Goal: Transaction & Acquisition: Book appointment/travel/reservation

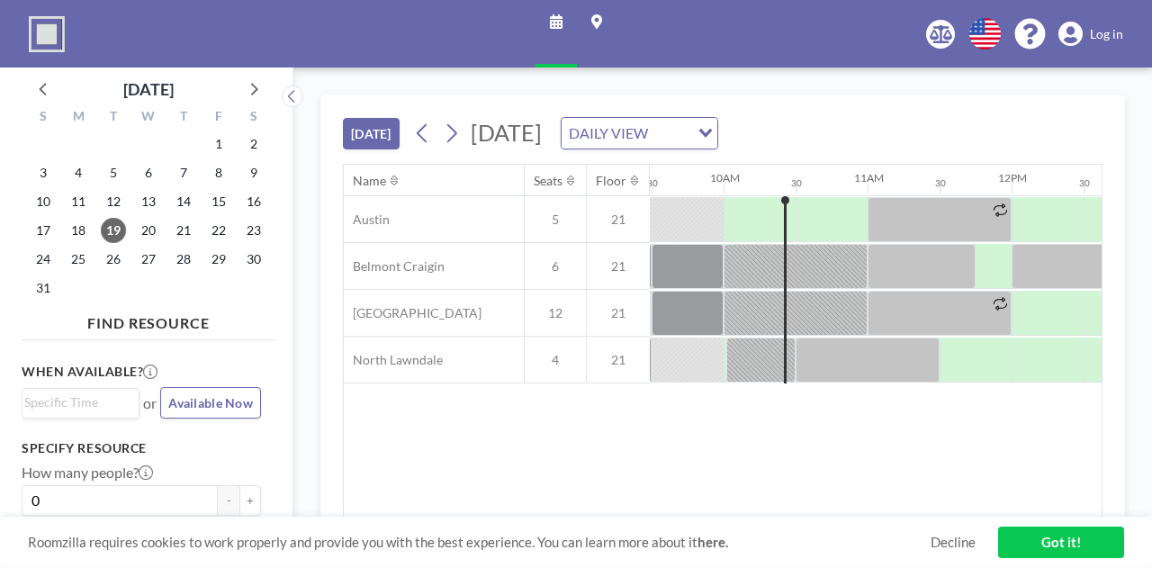
scroll to position [0, 1368]
click at [458, 135] on icon at bounding box center [451, 133] width 17 height 27
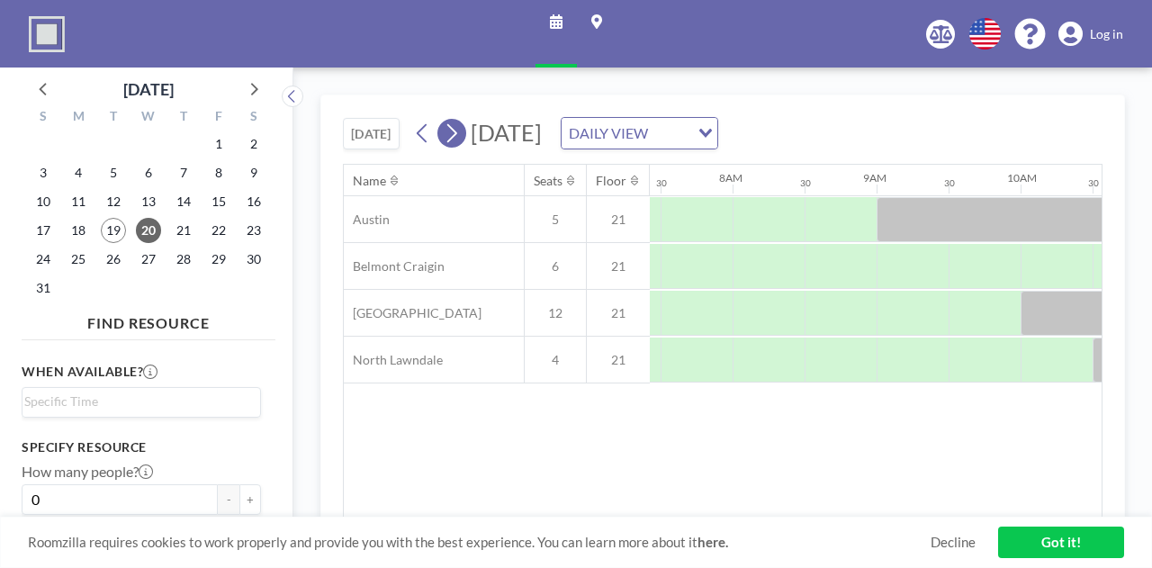
scroll to position [0, 1080]
click at [458, 135] on icon at bounding box center [451, 133] width 17 height 27
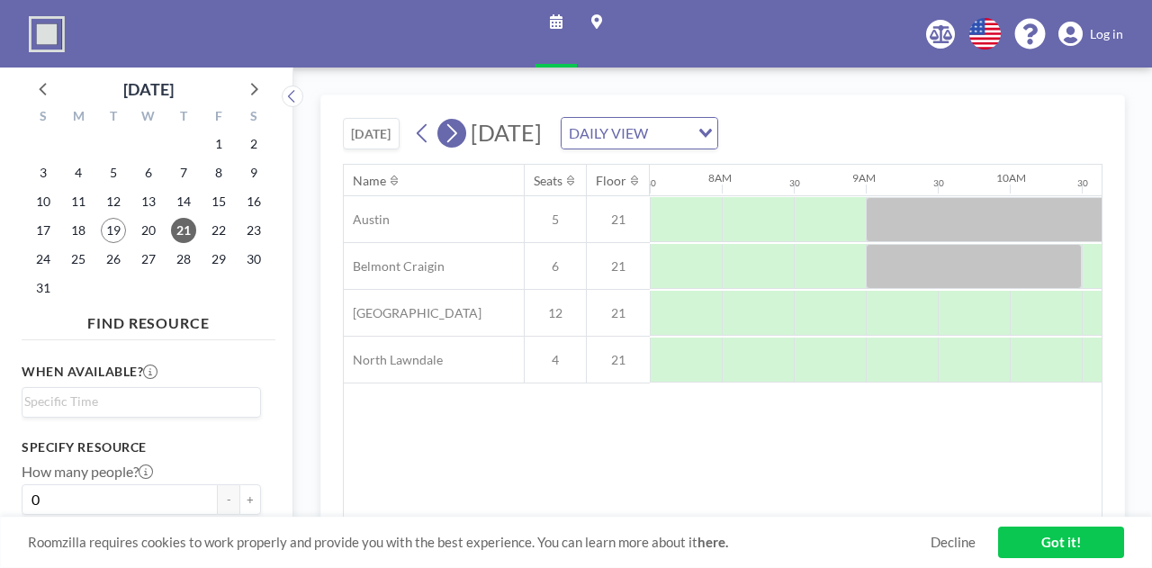
click at [458, 135] on icon at bounding box center [451, 133] width 17 height 27
click at [462, 136] on button at bounding box center [451, 133] width 29 height 29
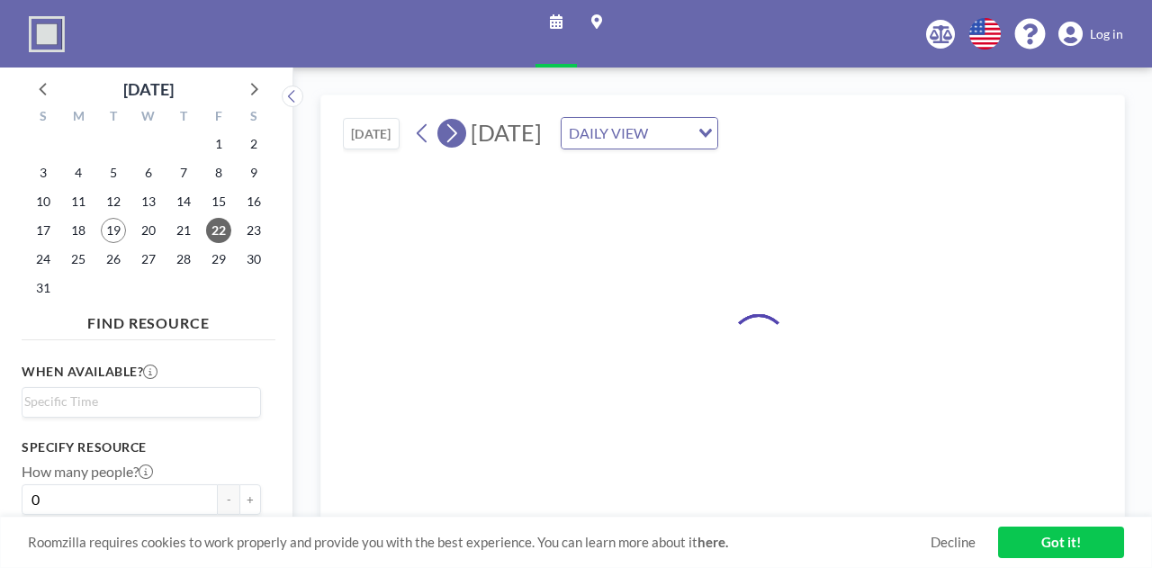
click at [462, 136] on button at bounding box center [451, 133] width 29 height 29
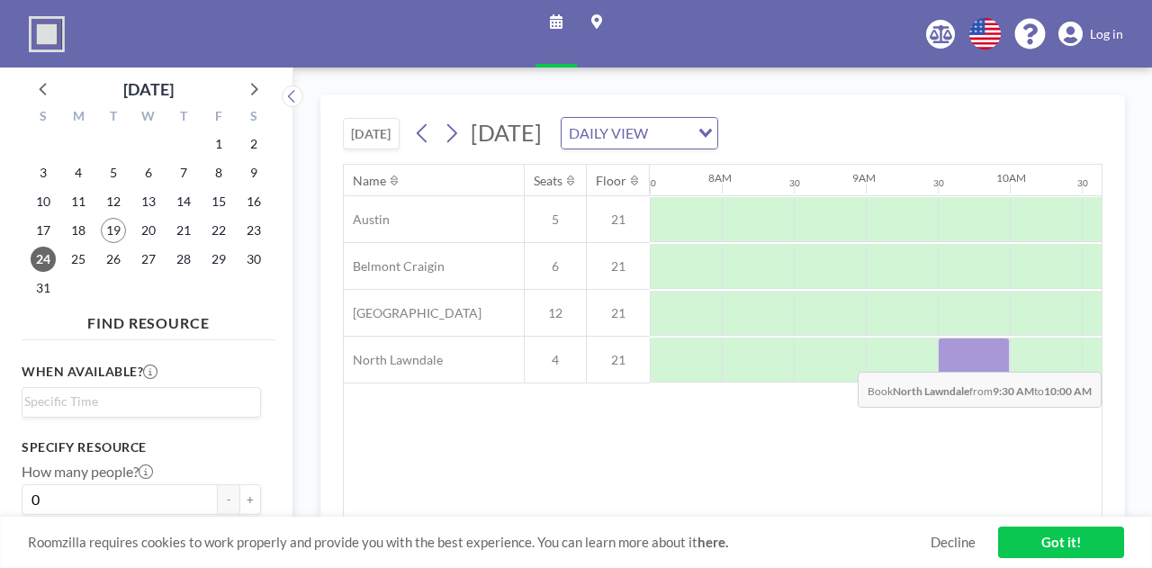
click at [945, 356] on div at bounding box center [974, 359] width 72 height 45
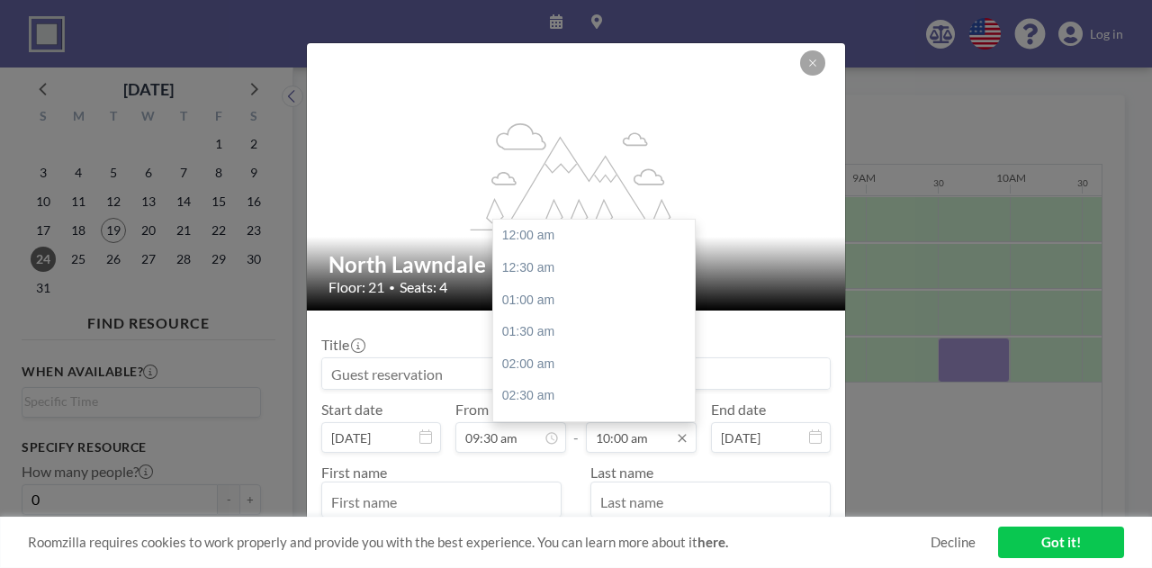
scroll to position [641, 0]
click at [675, 437] on icon at bounding box center [682, 438] width 14 height 14
drag, startPoint x: 549, startPoint y: 280, endPoint x: 545, endPoint y: 356, distance: 76.6
click at [545, 356] on div "12:00 am 12:30 am 01:00 am 01:30 am 02:00 am 02:30 am 03:00 am 03:30 am 04:00 a…" at bounding box center [598, 321] width 211 height 202
click at [543, 356] on div "12:00 pm" at bounding box center [598, 364] width 211 height 32
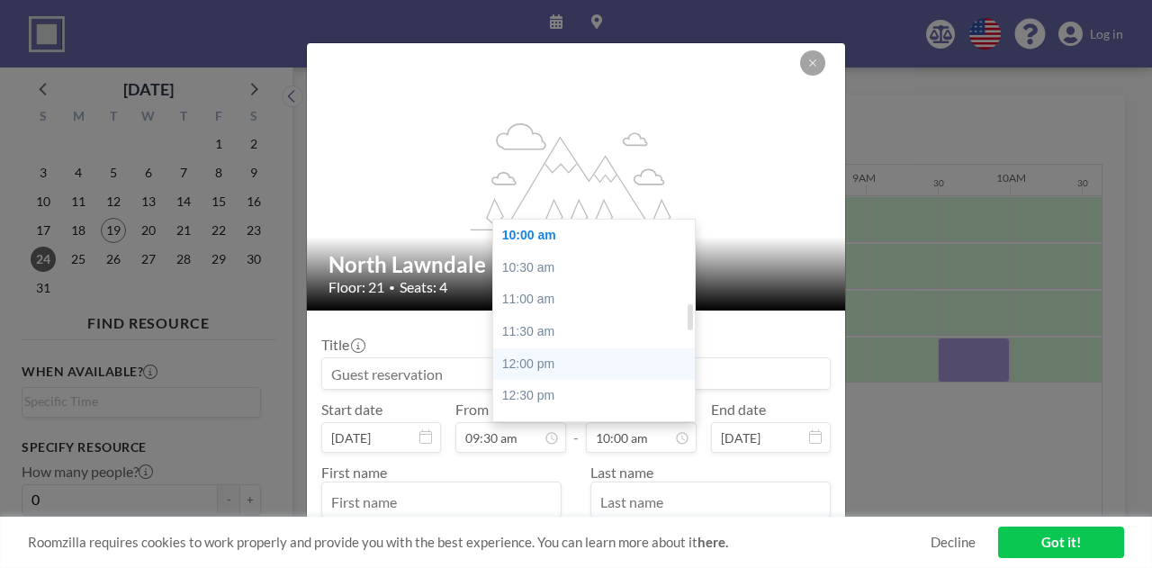
type input "12:00 pm"
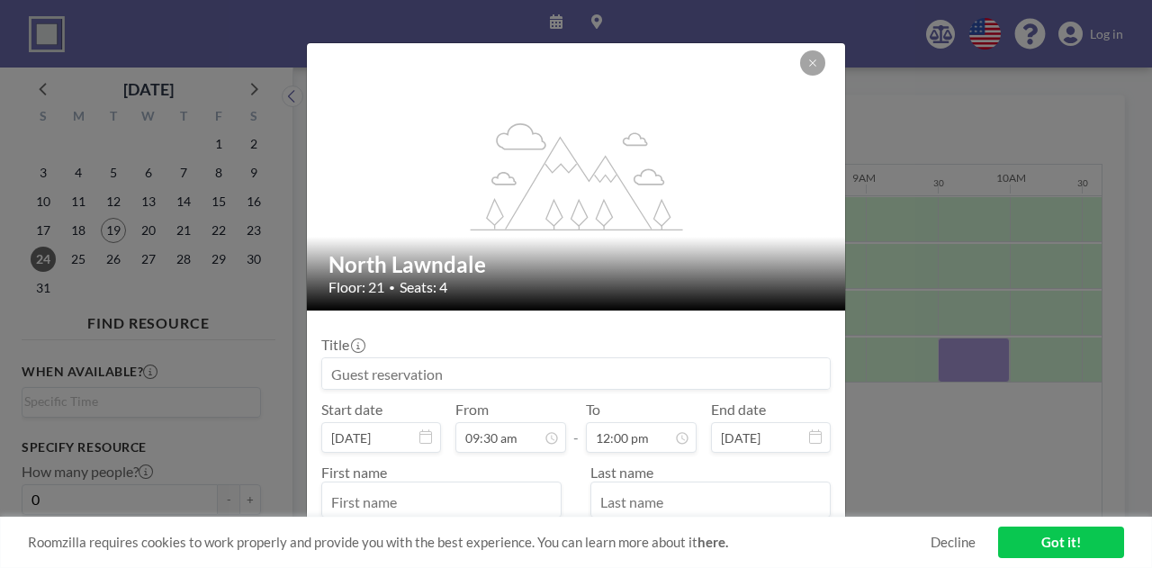
scroll to position [608, 0]
drag, startPoint x: 487, startPoint y: 375, endPoint x: 326, endPoint y: 376, distance: 161.1
click at [326, 376] on input at bounding box center [575, 373] width 507 height 31
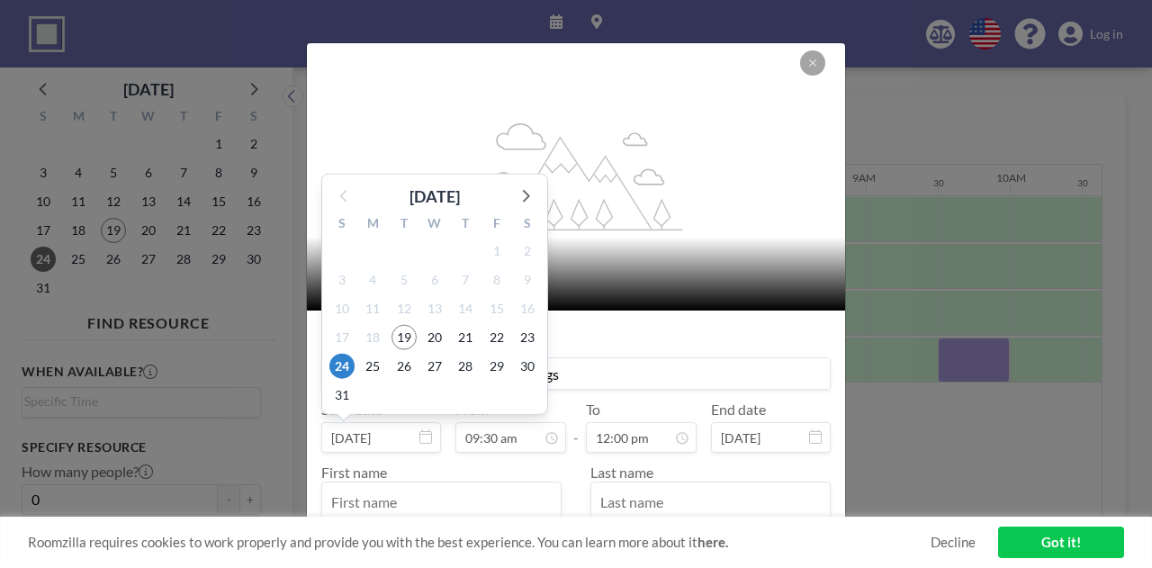
type input "Desirae Check-ins & EOY Eval Mtngs"
click at [437, 441] on input "[DATE]" at bounding box center [381, 437] width 120 height 31
click at [405, 368] on span "26" at bounding box center [403, 365] width 25 height 25
type input "[DATE]"
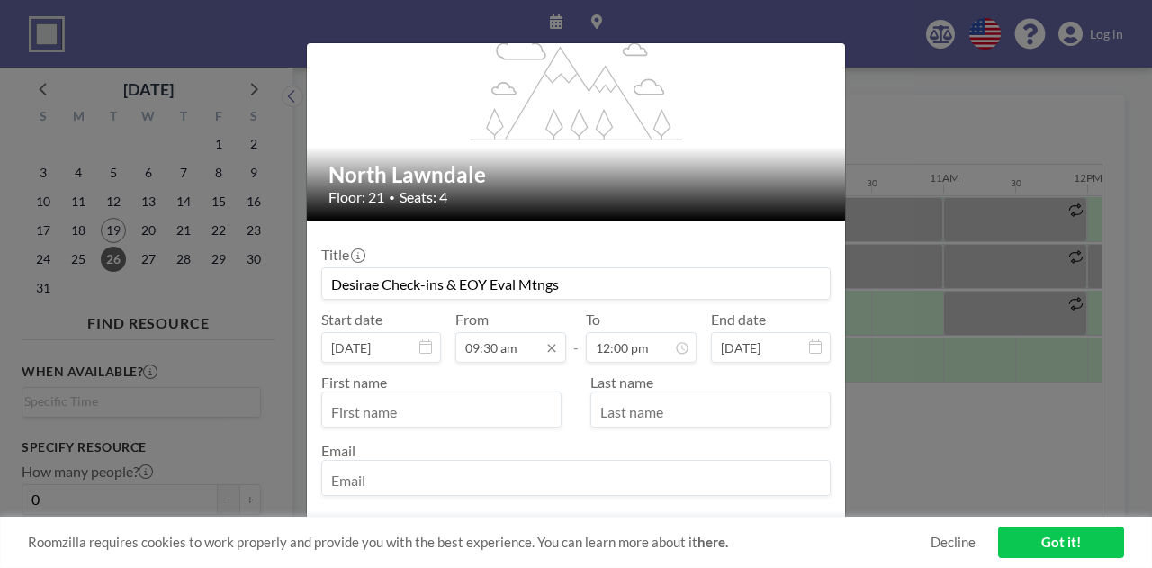
scroll to position [0, 1296]
click at [453, 402] on input "text" at bounding box center [441, 411] width 238 height 31
type input "Desirae"
click at [660, 416] on div "[DATE]" at bounding box center [730, 406] width 225 height 34
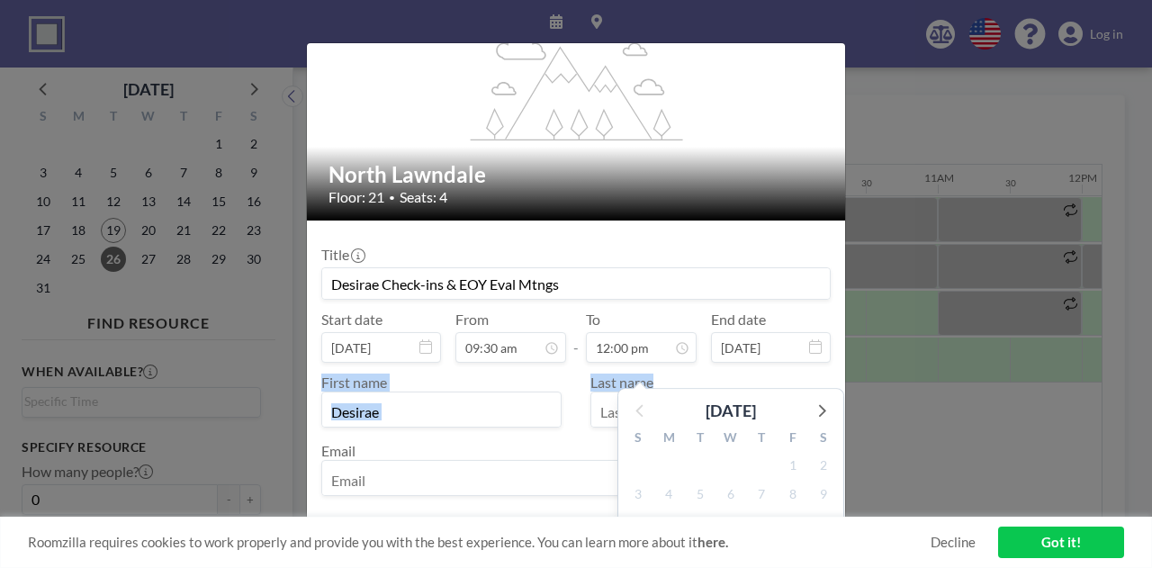
drag, startPoint x: 660, startPoint y: 416, endPoint x: 606, endPoint y: 404, distance: 55.2
click at [606, 404] on div "Title Desirae Check-ins & EOY Eval Mtngs Start date [DATE] From 09:30 am - To 1…" at bounding box center [575, 369] width 509 height 268
click at [603, 408] on input "text" at bounding box center [710, 411] width 238 height 31
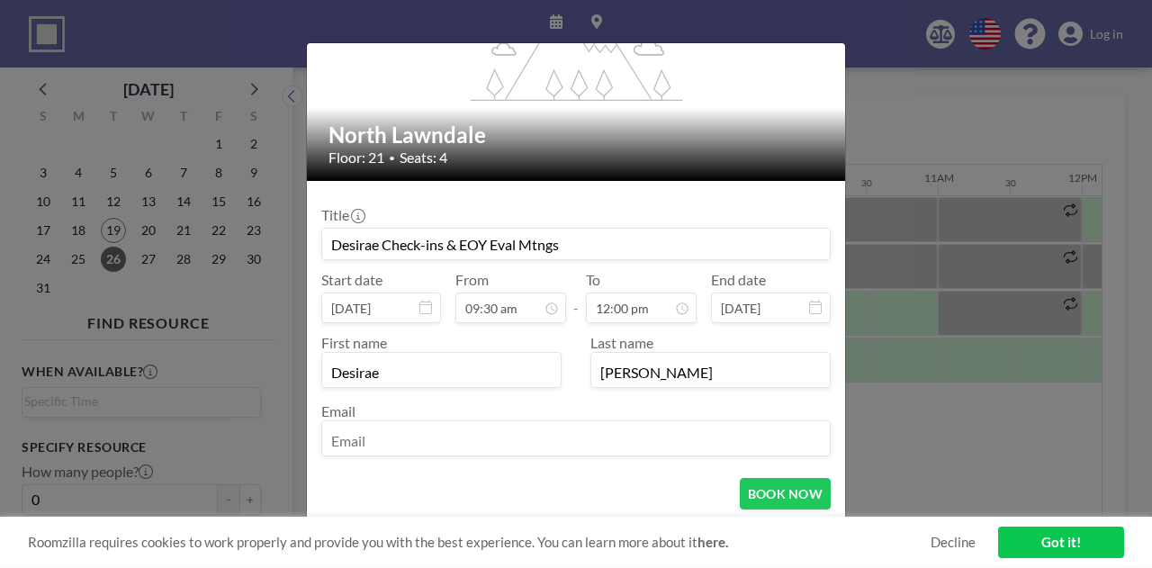
scroll to position [158, 0]
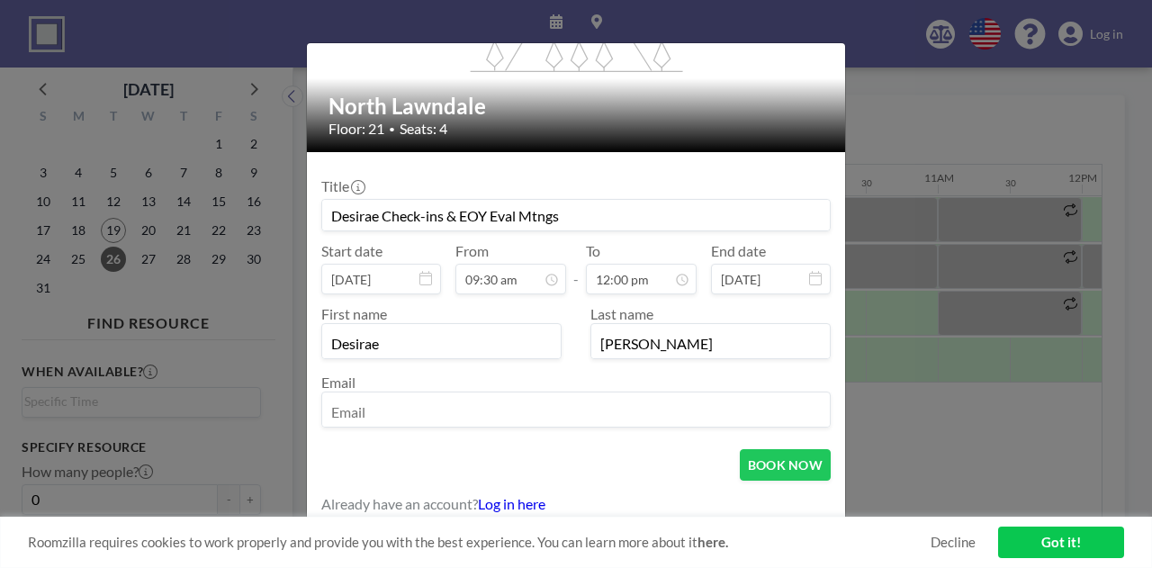
type input "[PERSON_NAME]"
click at [435, 395] on div at bounding box center [575, 409] width 509 height 36
click at [430, 407] on input "email" at bounding box center [575, 411] width 507 height 31
type input "[EMAIL_ADDRESS][DOMAIN_NAME]"
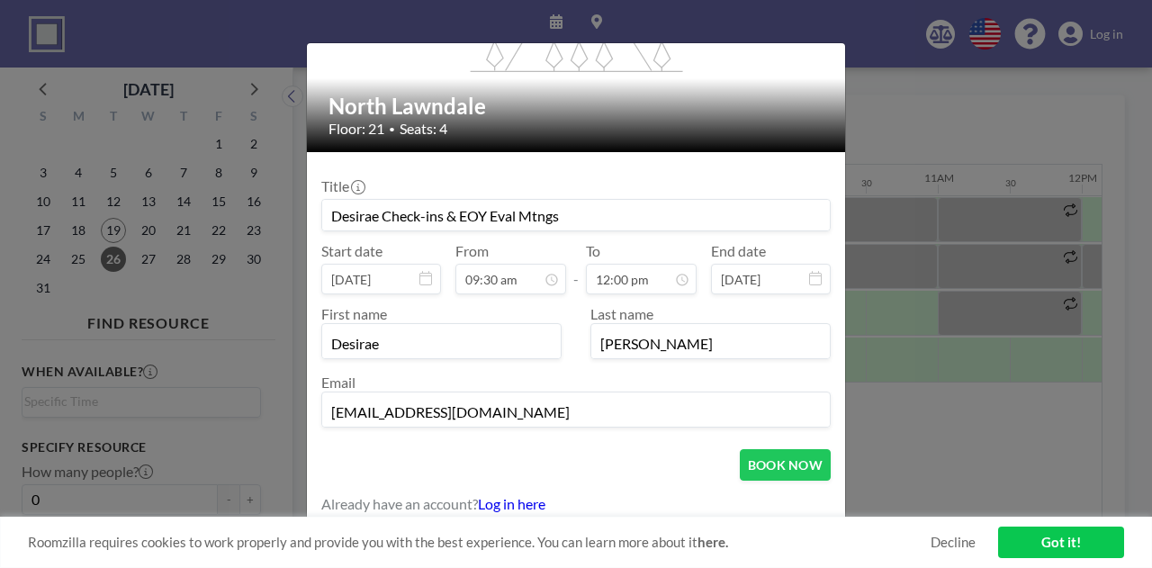
click at [381, 216] on input "Desirae Check-ins & EOY Eval Mtngs" at bounding box center [575, 215] width 507 height 31
drag, startPoint x: 381, startPoint y: 216, endPoint x: 298, endPoint y: 222, distance: 83.0
click at [298, 222] on div "flex-grow: 1.2; North Lawndale Floor: 21 • Seats: 4 Title Desirae Check-ins & E…" at bounding box center [576, 284] width 1152 height 568
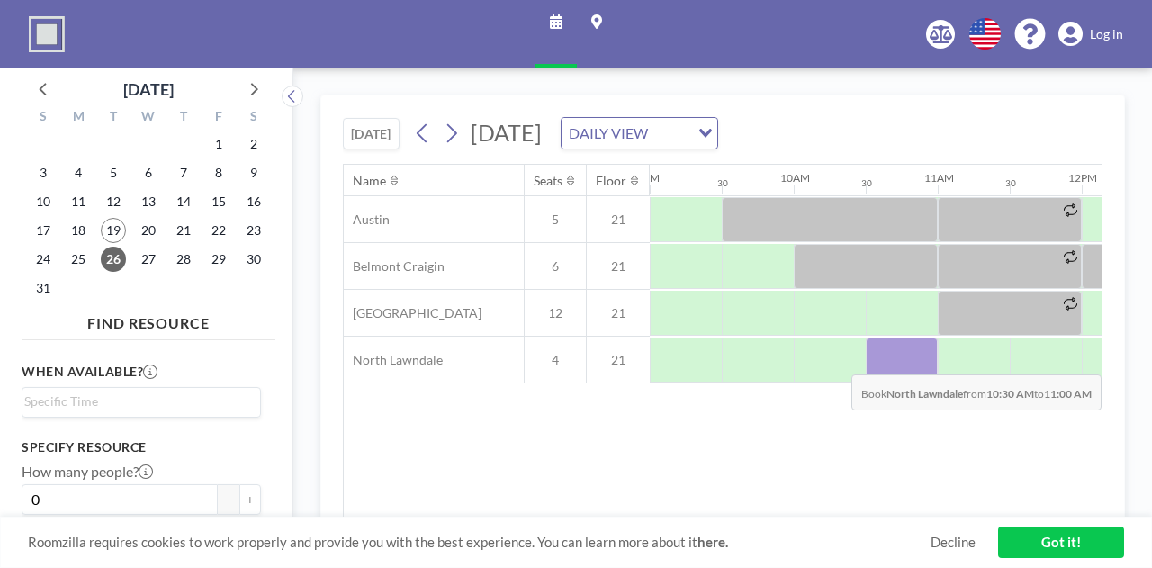
click at [907, 359] on div at bounding box center [902, 359] width 72 height 45
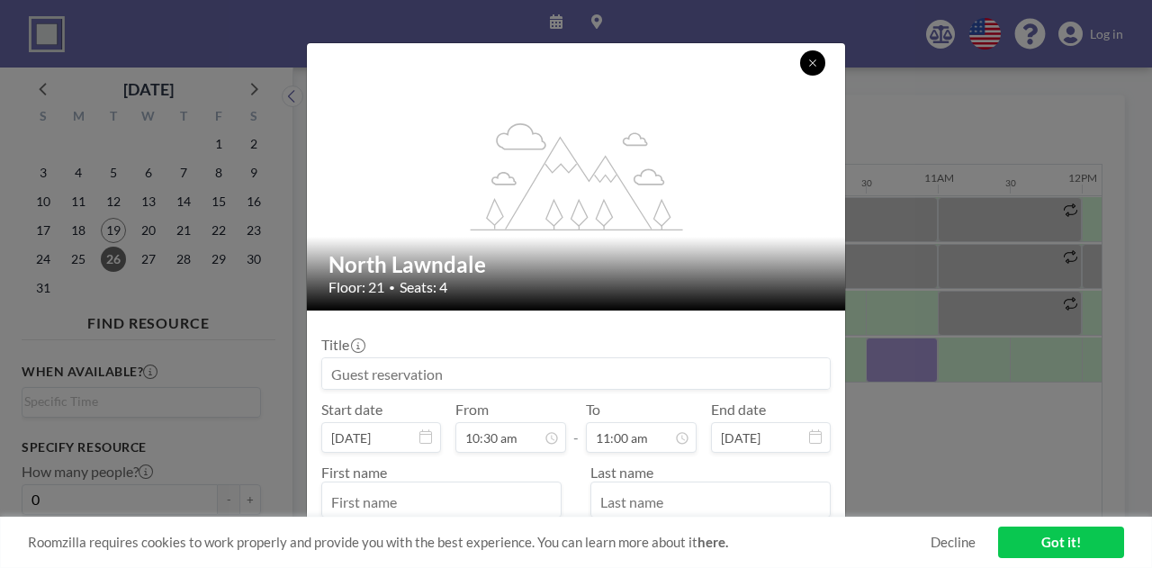
click at [808, 63] on icon at bounding box center [812, 63] width 11 height 11
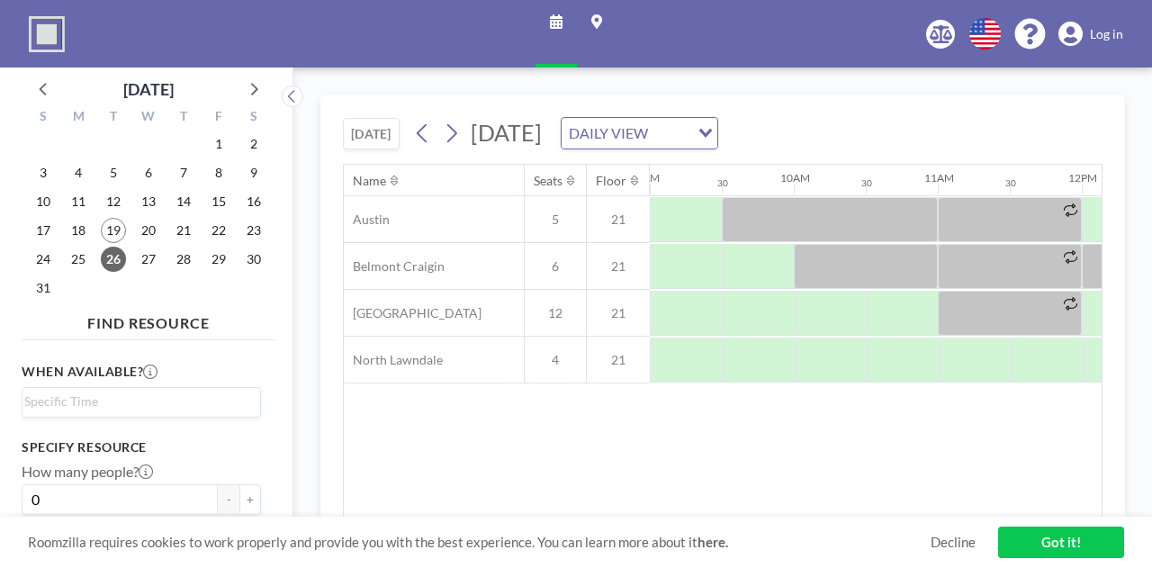
click at [58, 256] on div "24" at bounding box center [43, 259] width 35 height 29
click at [43, 258] on span "24" at bounding box center [43, 259] width 25 height 25
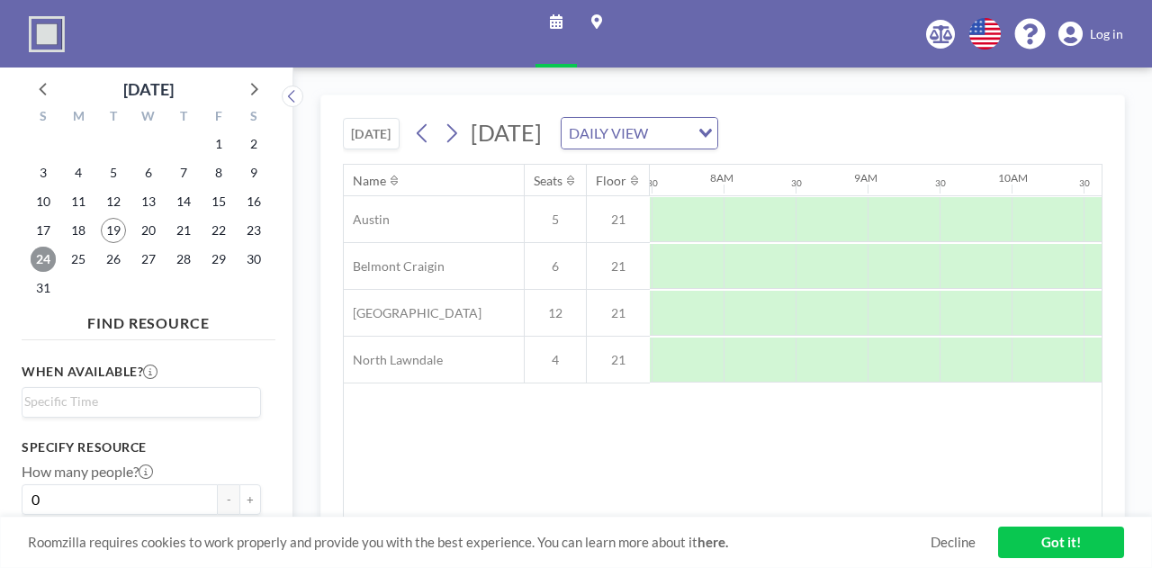
scroll to position [0, 1080]
click at [120, 263] on span "26" at bounding box center [113, 259] width 25 height 25
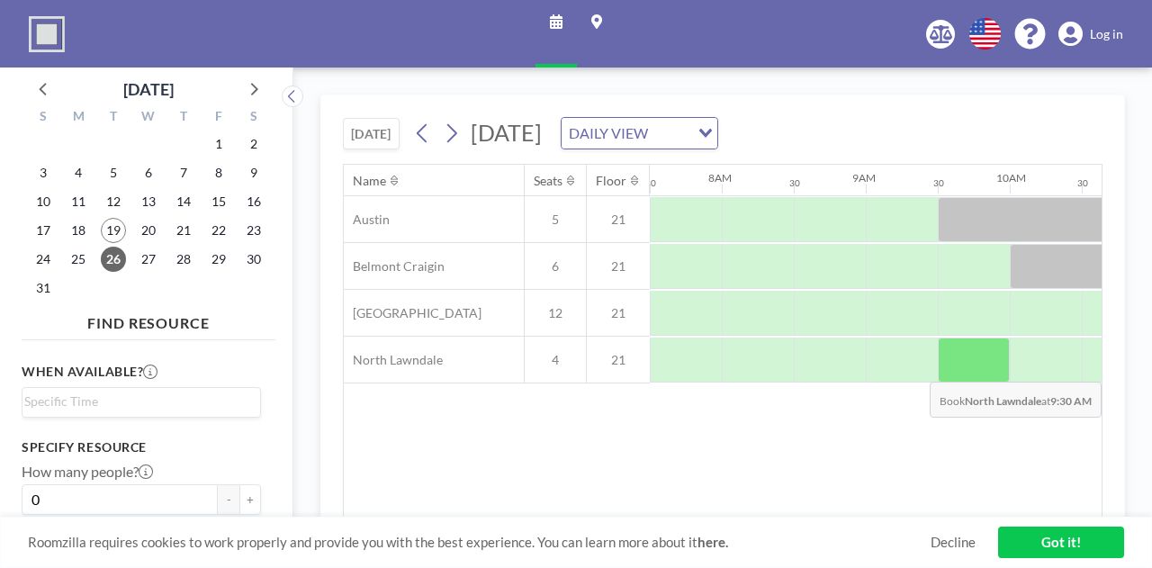
click at [974, 366] on div at bounding box center [974, 359] width 72 height 45
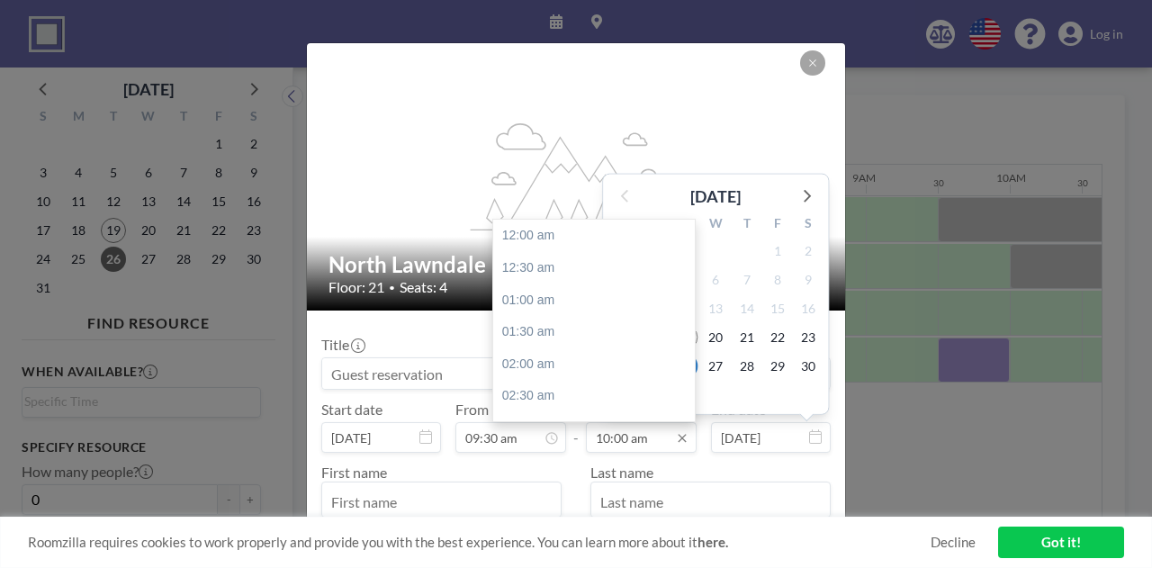
scroll to position [641, 0]
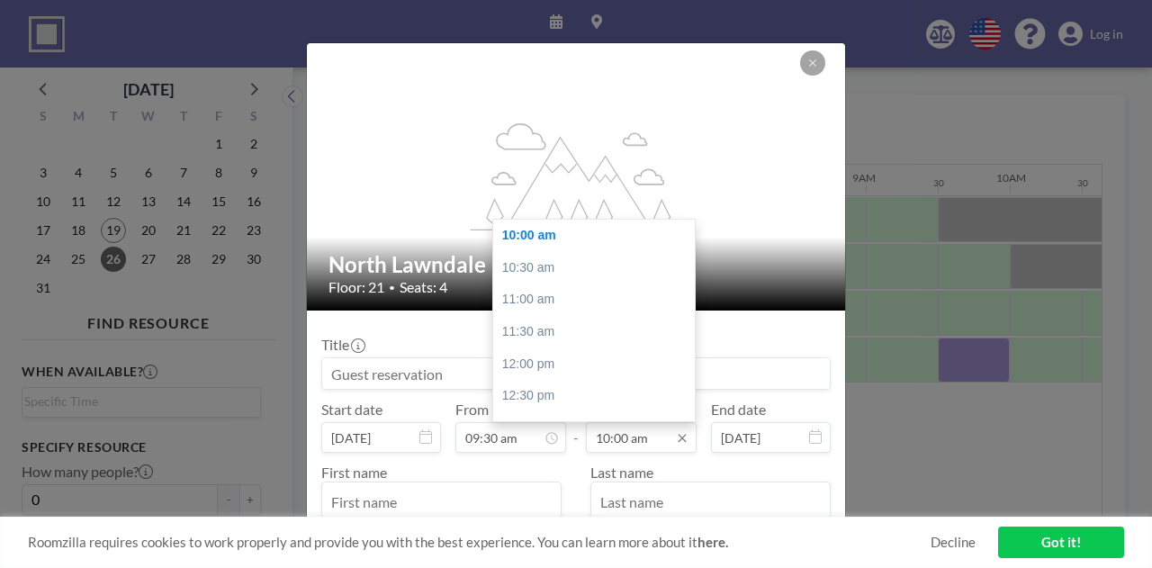
click at [650, 435] on input "10:00 am" at bounding box center [641, 437] width 111 height 31
click at [541, 366] on div "12:00 pm" at bounding box center [598, 364] width 211 height 32
type input "12:00 pm"
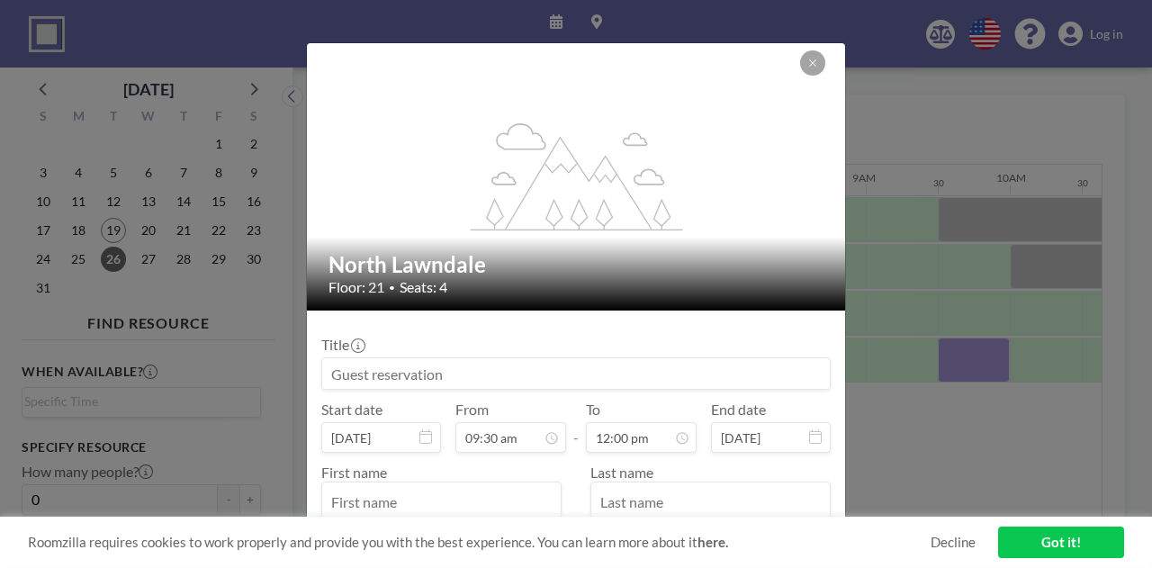
click at [645, 378] on input at bounding box center [575, 373] width 507 height 31
type input "Check-in EOY Eval Mtngs"
click at [484, 498] on input "text" at bounding box center [441, 501] width 238 height 31
type input "Desirae"
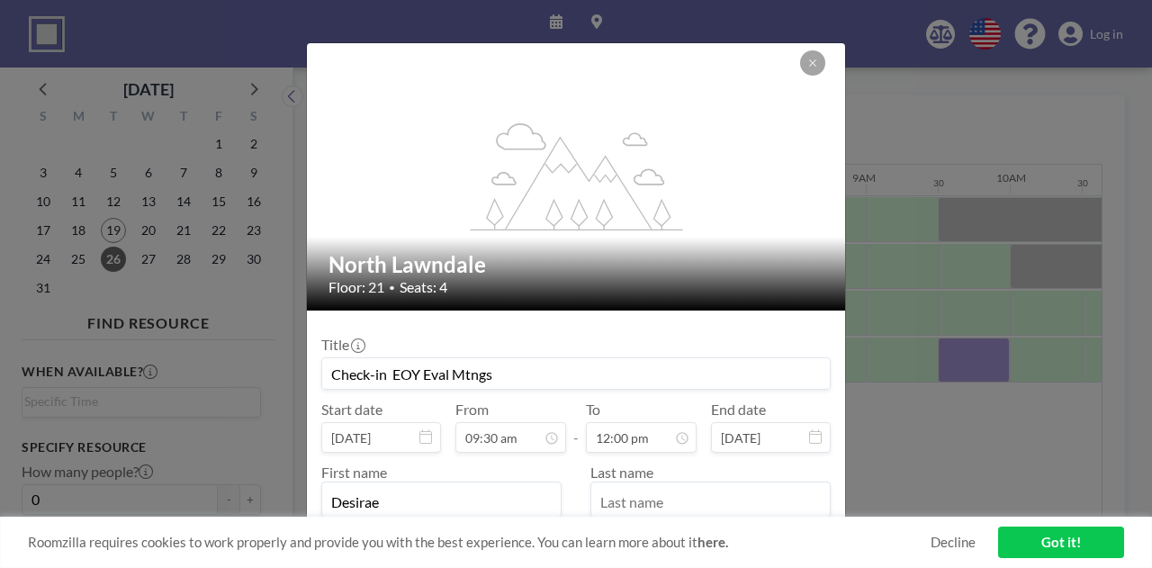
click at [651, 491] on input "text" at bounding box center [710, 501] width 238 height 31
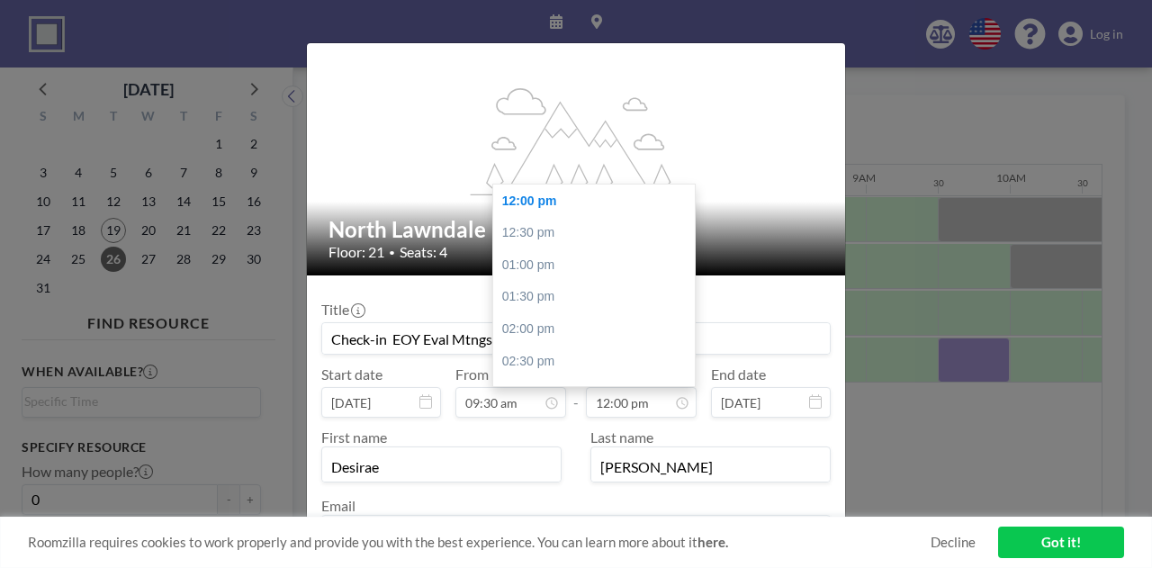
scroll to position [90, 0]
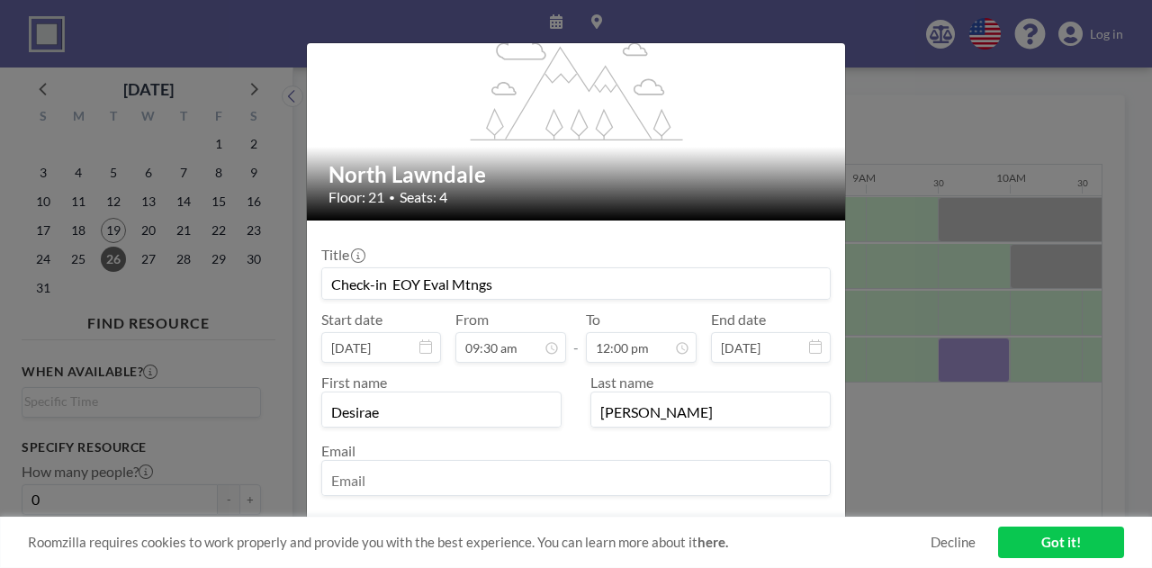
type input "[PERSON_NAME]"
click at [398, 471] on input "email" at bounding box center [575, 479] width 507 height 31
type input "[EMAIL_ADDRESS][DOMAIN_NAME]"
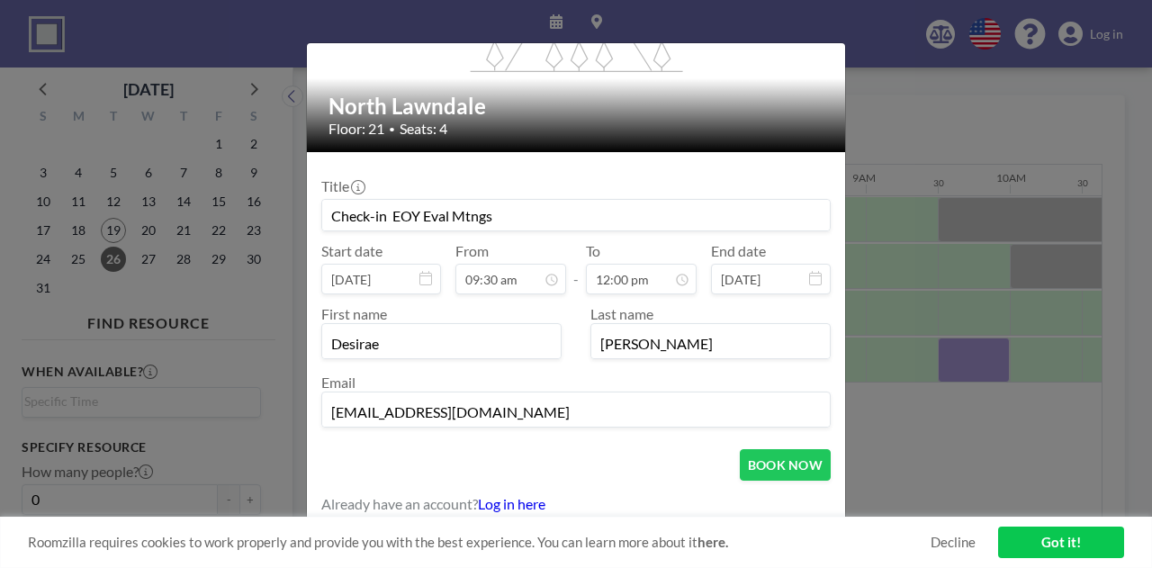
scroll to position [0, 0]
drag, startPoint x: 541, startPoint y: 205, endPoint x: 248, endPoint y: 228, distance: 293.3
click at [248, 228] on div "flex-grow: 1.2; North Lawndale Floor: 21 • Seats: 4 Title Check-in EOY Eval Mtn…" at bounding box center [576, 284] width 1152 height 568
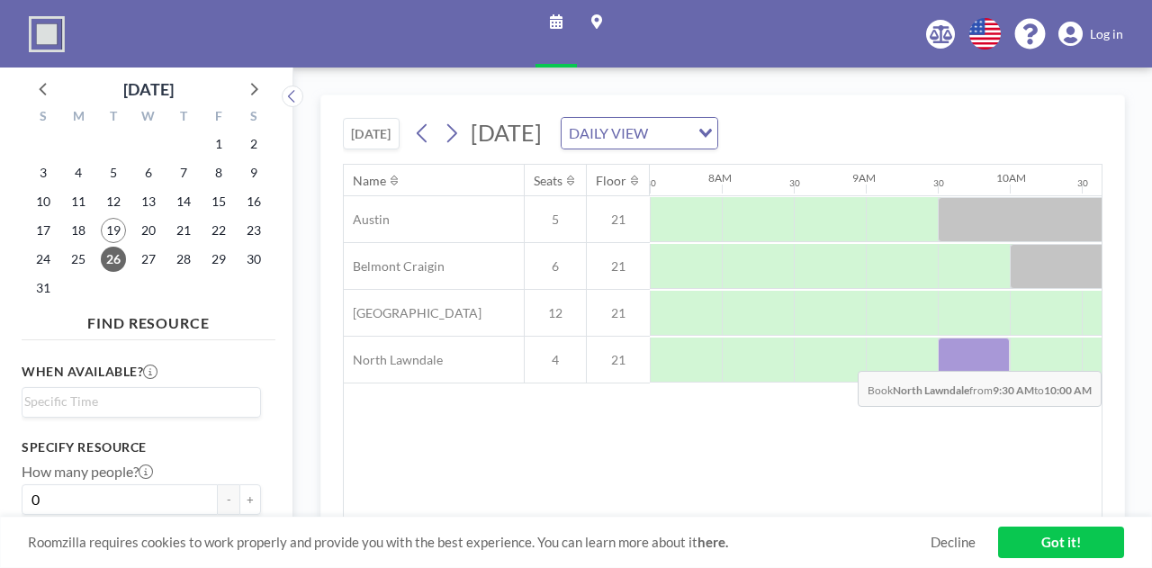
click at [958, 355] on div at bounding box center [974, 359] width 72 height 45
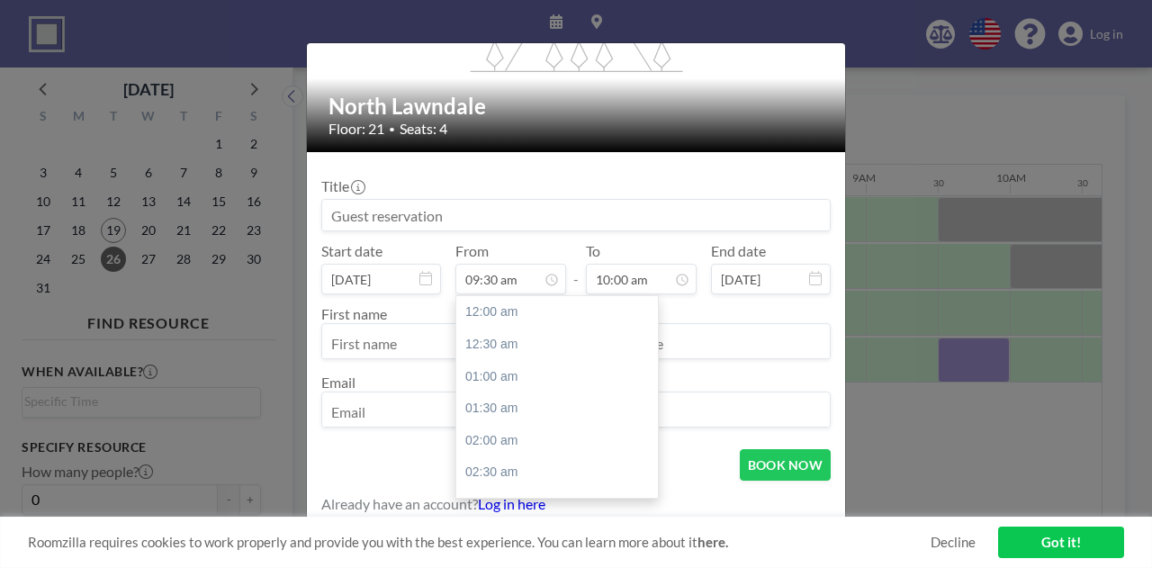
scroll to position [608, 0]
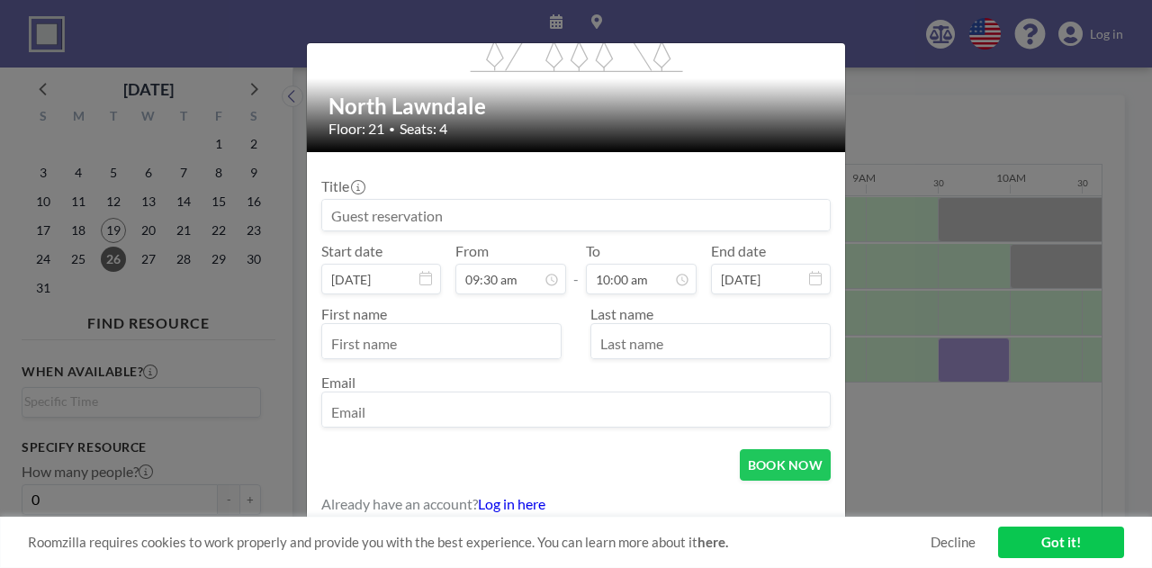
click at [441, 231] on div "Title Start date [DATE] From 09:30 am - To 10:00 am End date [DATE] First name …" at bounding box center [575, 300] width 509 height 268
click at [434, 218] on input at bounding box center [575, 215] width 507 height 31
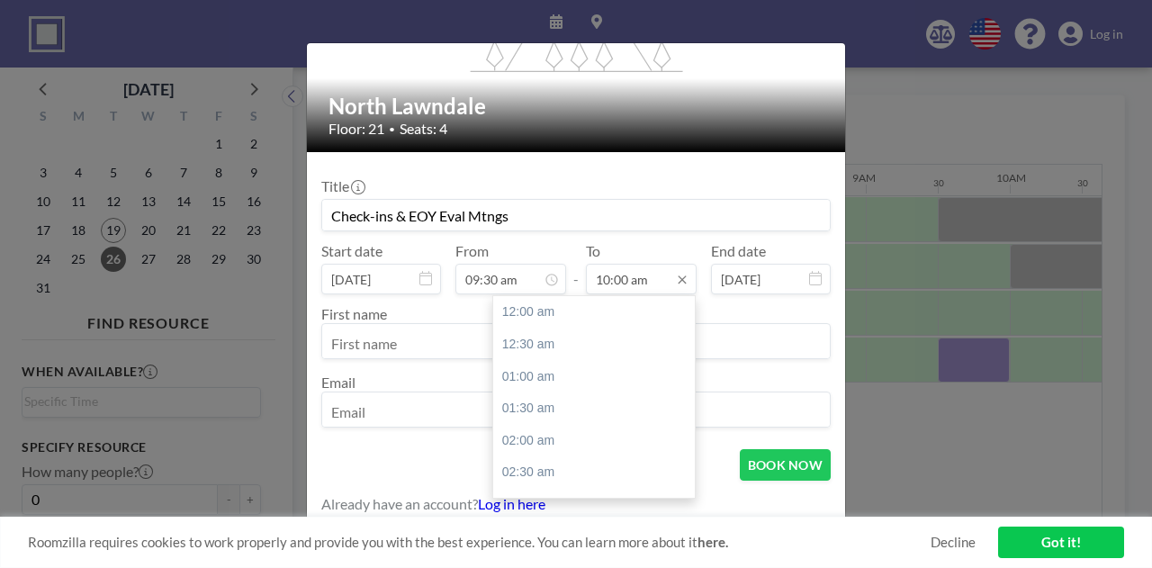
scroll to position [641, 0]
type input "Check-ins & EOY Eval Mtngs"
click at [654, 278] on input "10:00 am" at bounding box center [641, 279] width 111 height 31
click at [544, 429] on div "12:00 pm" at bounding box center [598, 441] width 211 height 32
type input "12:00 pm"
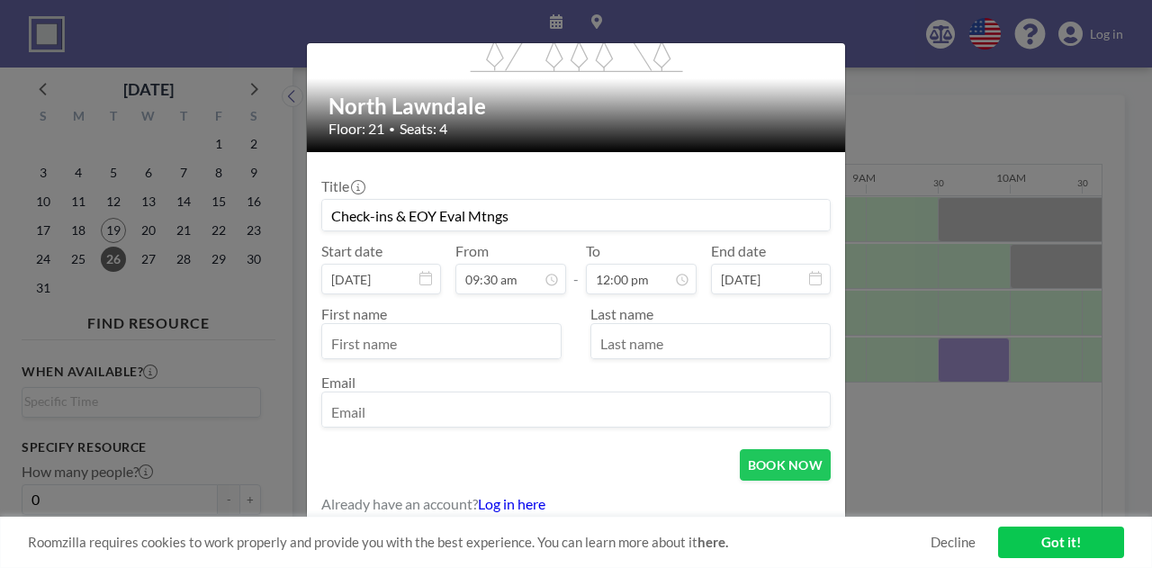
click at [420, 346] on input "text" at bounding box center [441, 343] width 238 height 31
type input "Desirae"
click at [619, 330] on input "text" at bounding box center [710, 343] width 238 height 31
type input "[PERSON_NAME]"
click at [413, 418] on input "email" at bounding box center [575, 411] width 507 height 31
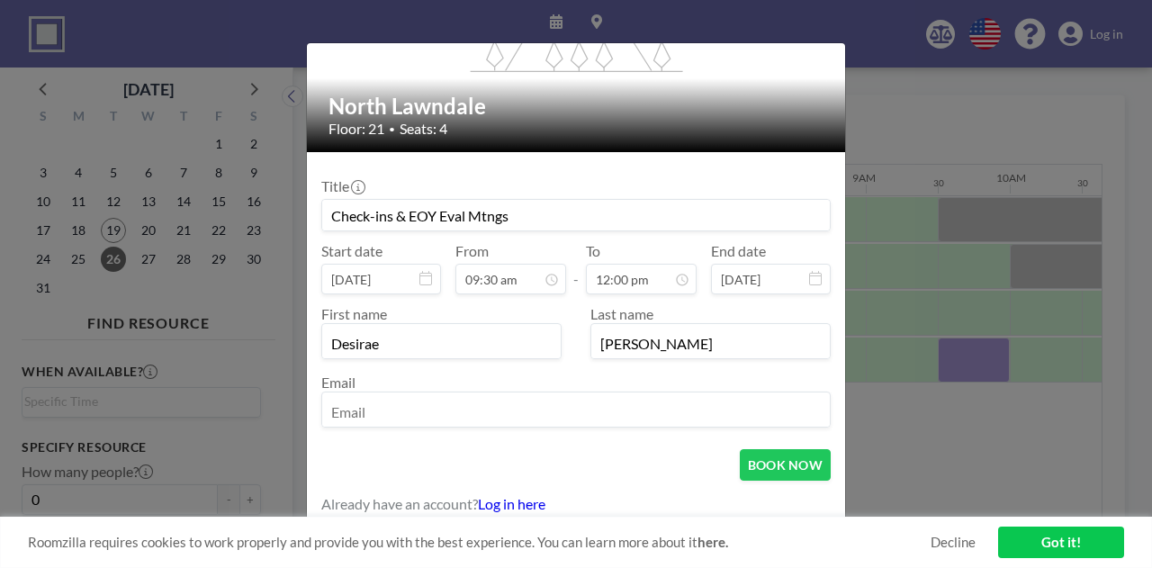
type input "[EMAIL_ADDRESS][DOMAIN_NAME]"
drag, startPoint x: 480, startPoint y: 215, endPoint x: 329, endPoint y: 216, distance: 150.3
click at [329, 216] on input "Check-ins & EOY Eval Mtngs" at bounding box center [575, 215] width 507 height 31
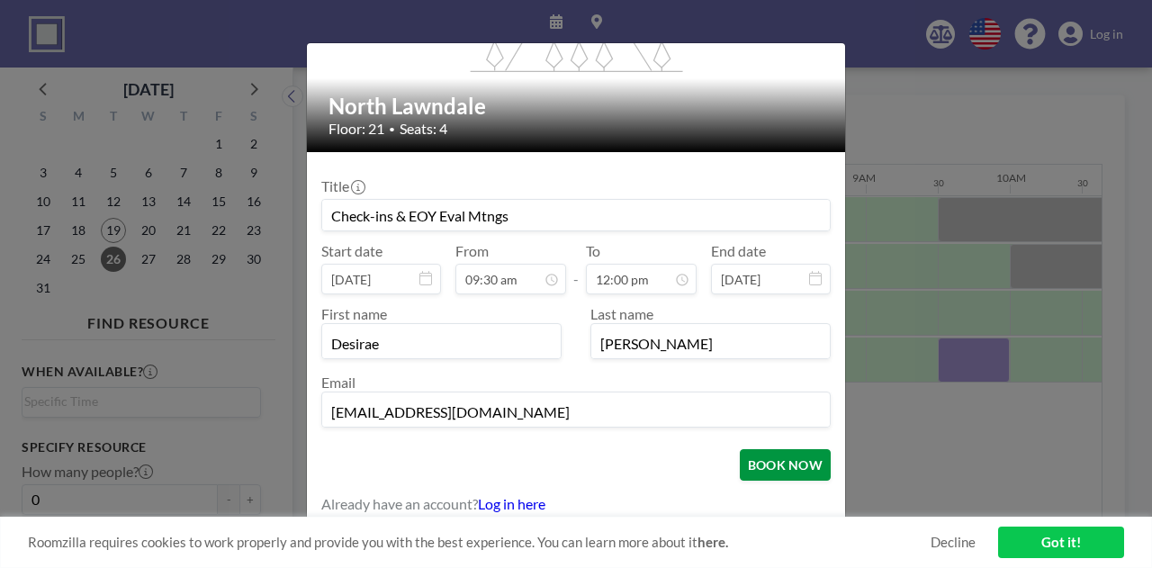
click at [768, 473] on button "BOOK NOW" at bounding box center [785, 464] width 91 height 31
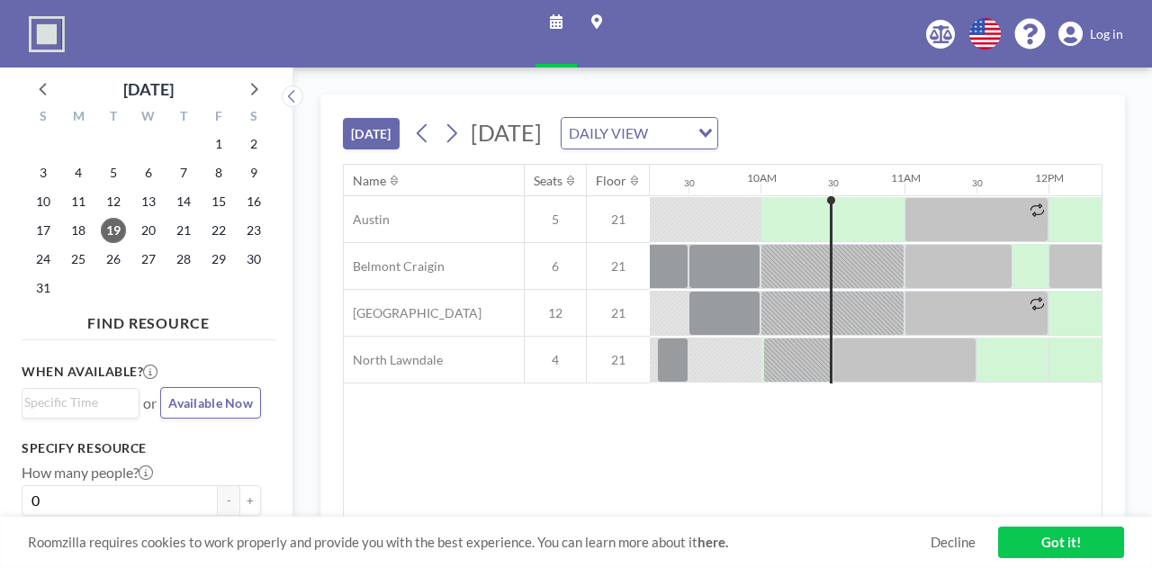
scroll to position [0, 1368]
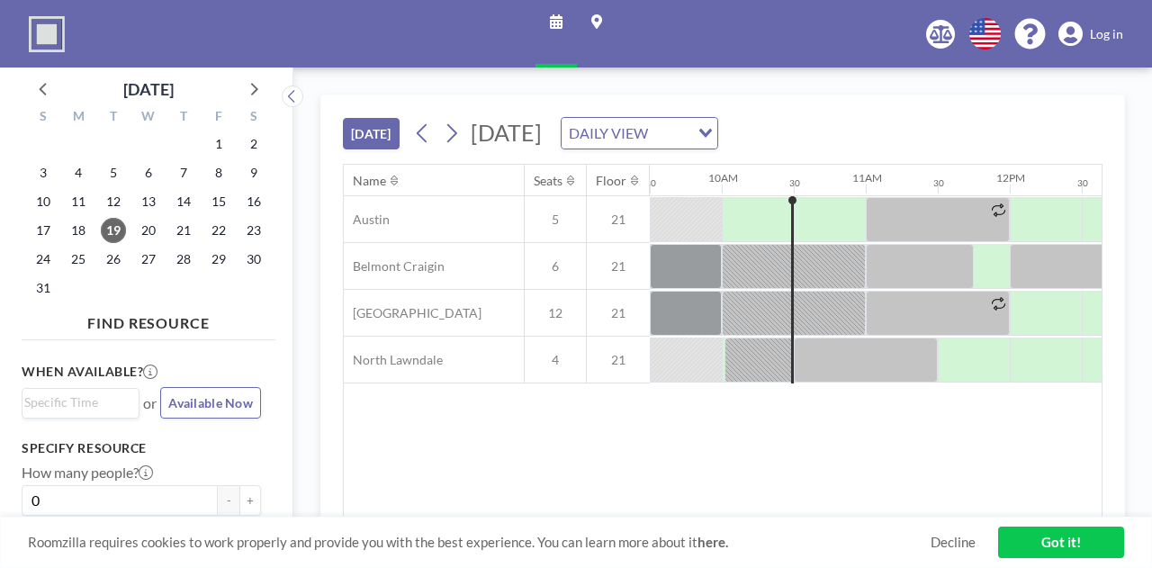
drag, startPoint x: 1076, startPoint y: 1, endPoint x: 1137, endPoint y: 116, distance: 130.4
click at [1137, 116] on div "TODAY Tuesday, August 19, 2025 DAILY VIEW Loading... Name Seats Floor 12AM 30 1…" at bounding box center [722, 317] width 858 height 500
click at [117, 250] on span "26" at bounding box center [113, 259] width 25 height 25
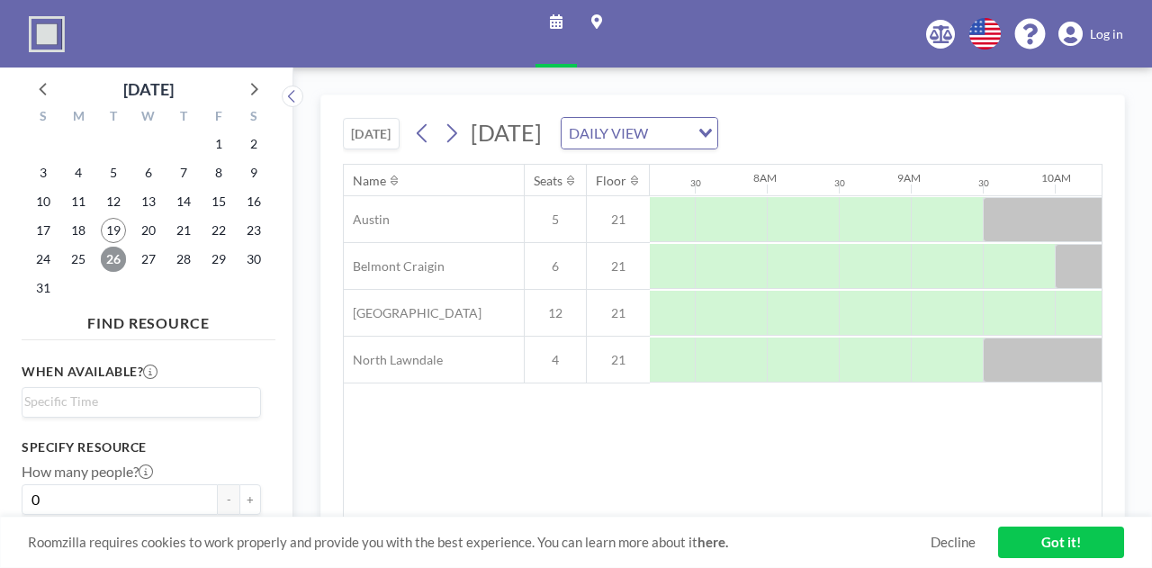
scroll to position [0, 1080]
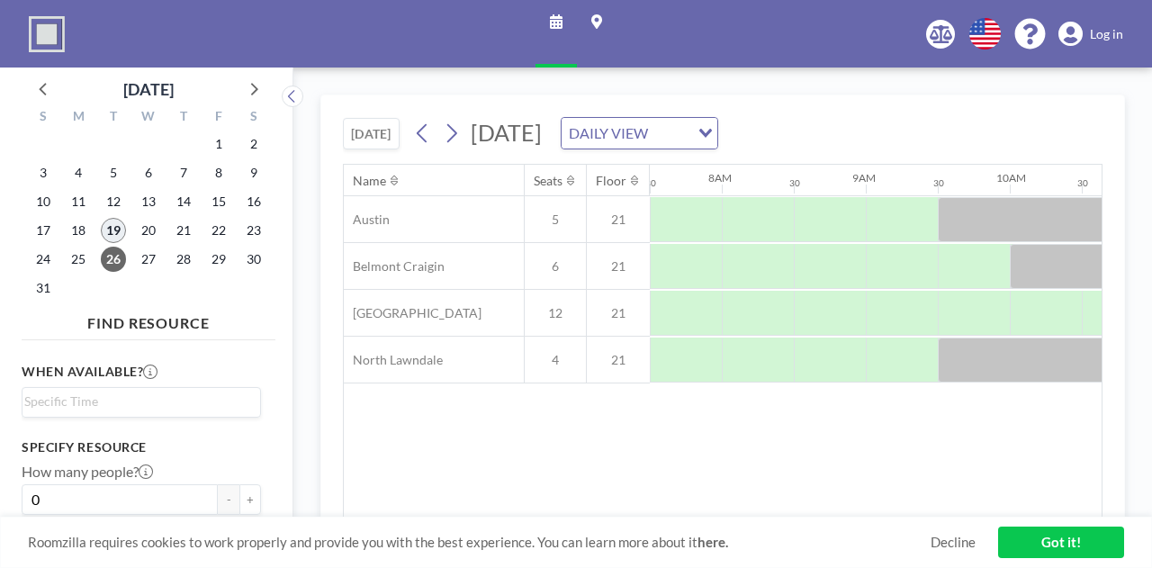
click at [105, 231] on span "19" at bounding box center [113, 230] width 25 height 25
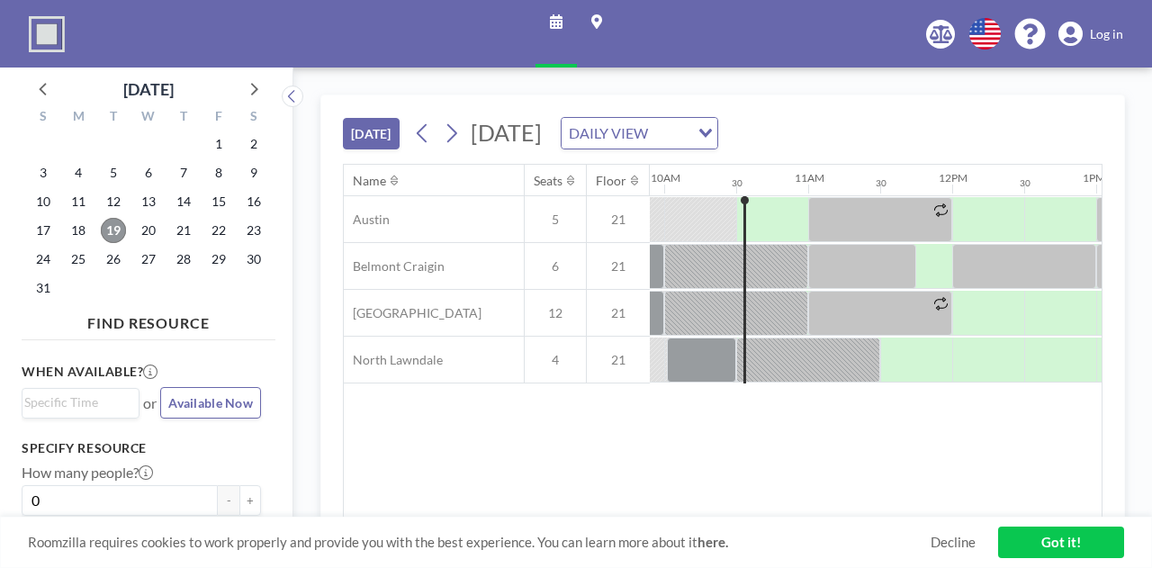
scroll to position [0, 1440]
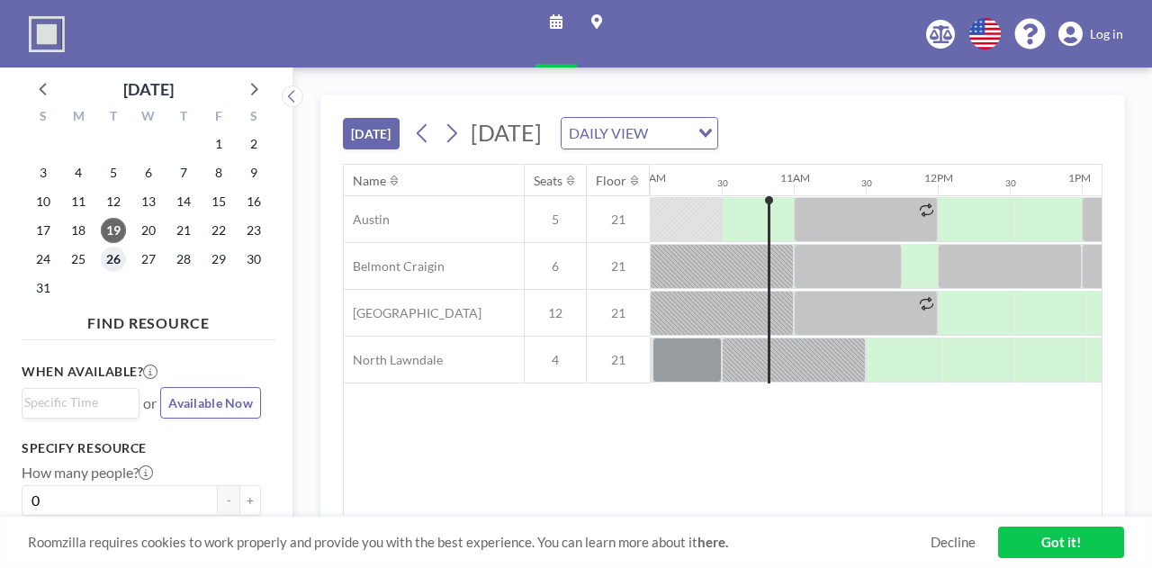
click at [106, 260] on span "26" at bounding box center [113, 259] width 25 height 25
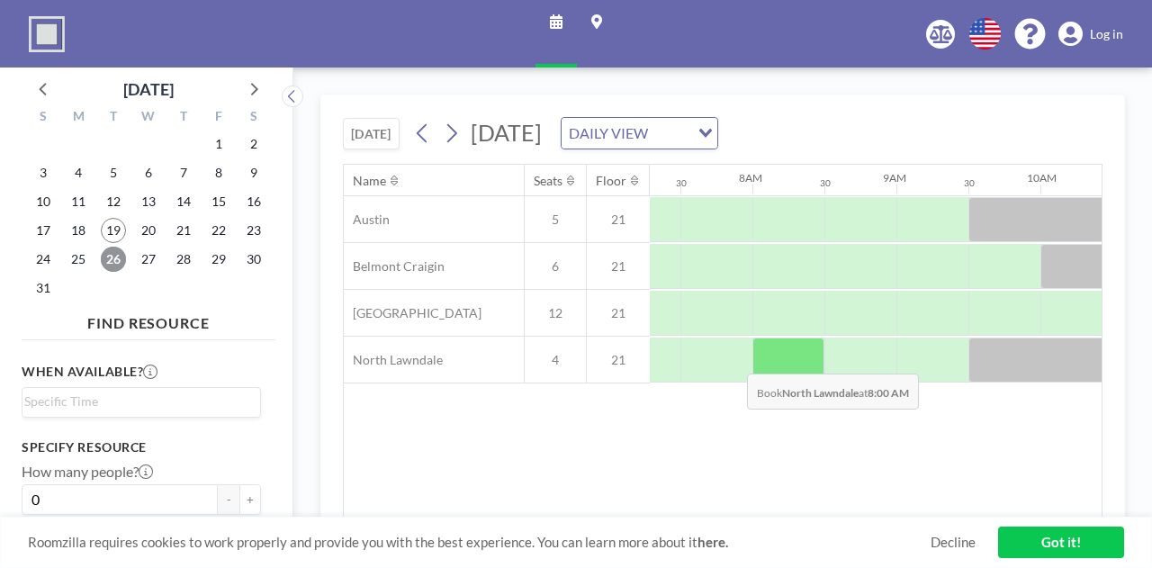
scroll to position [0, 1080]
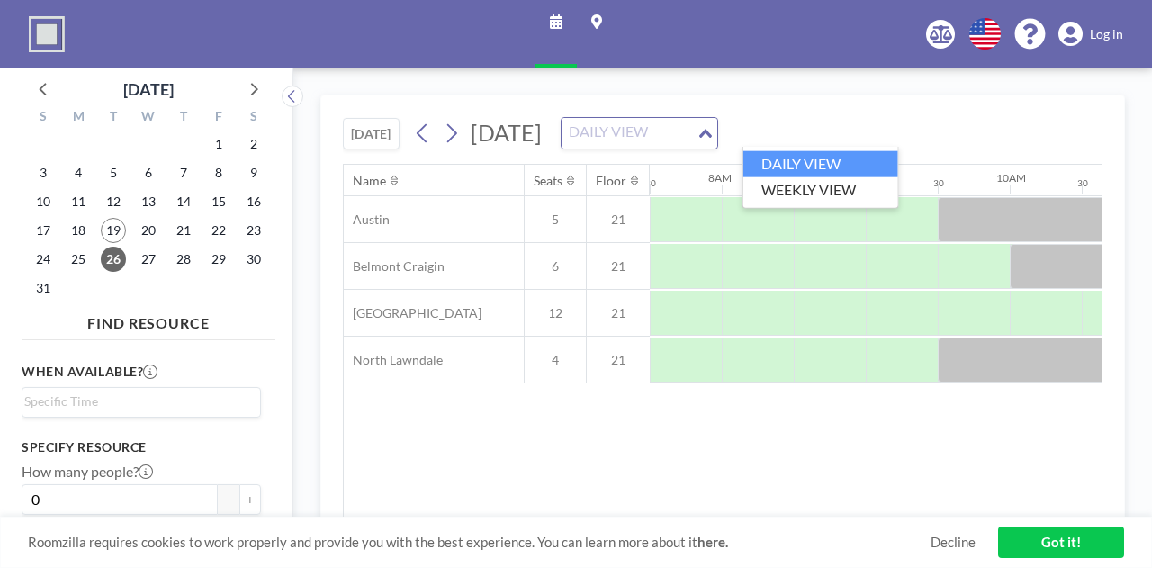
click at [717, 129] on div "Loading..." at bounding box center [706, 131] width 21 height 27
click at [946, 120] on div "TODAY Tuesday, August 26, 2025 DAILY VIEW Loading..." at bounding box center [722, 129] width 759 height 68
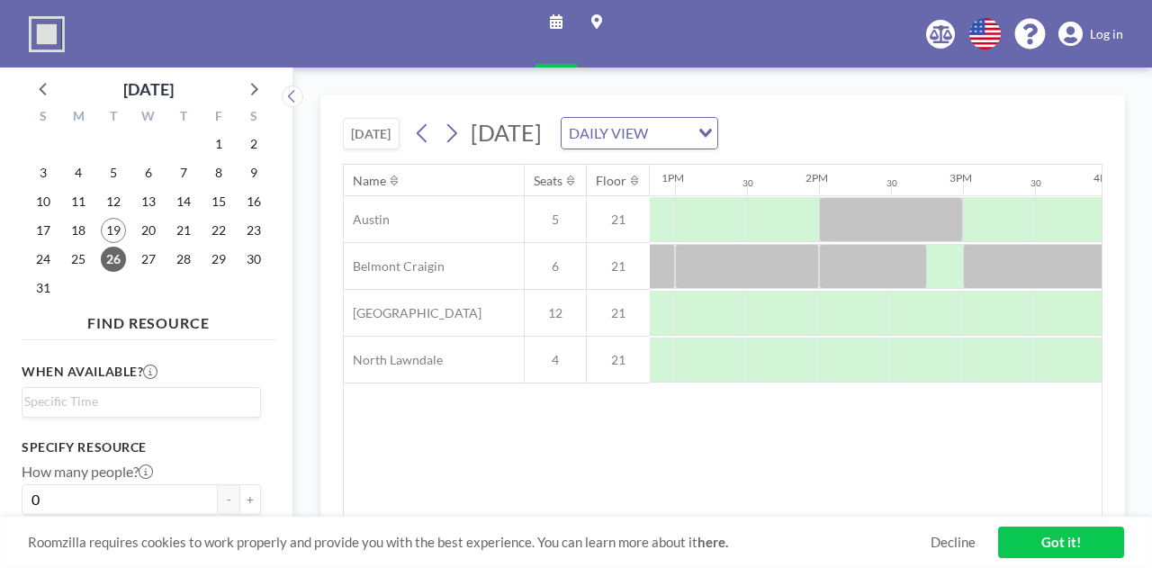
scroll to position [0, 1843]
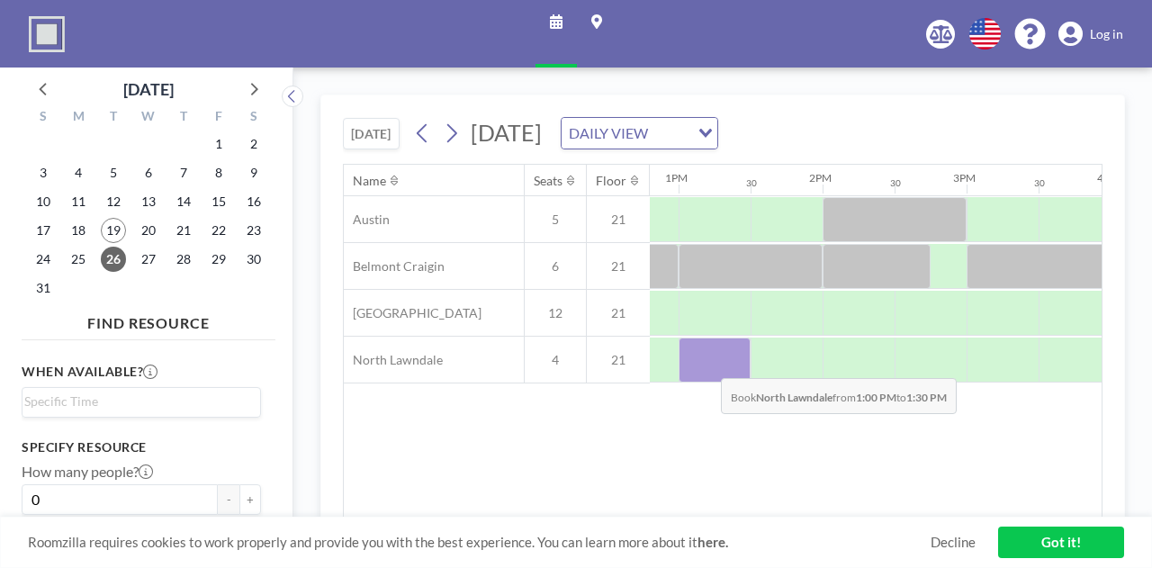
click at [706, 363] on div at bounding box center [714, 359] width 72 height 45
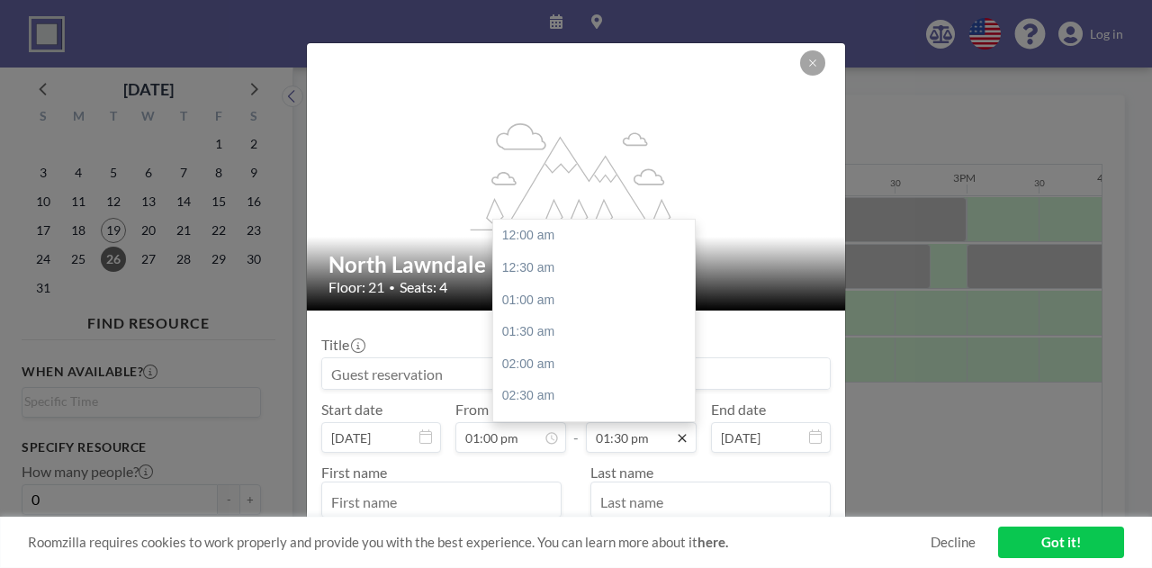
scroll to position [865, 0]
click at [556, 278] on div "02:00 pm" at bounding box center [598, 268] width 211 height 32
type input "02:00 pm"
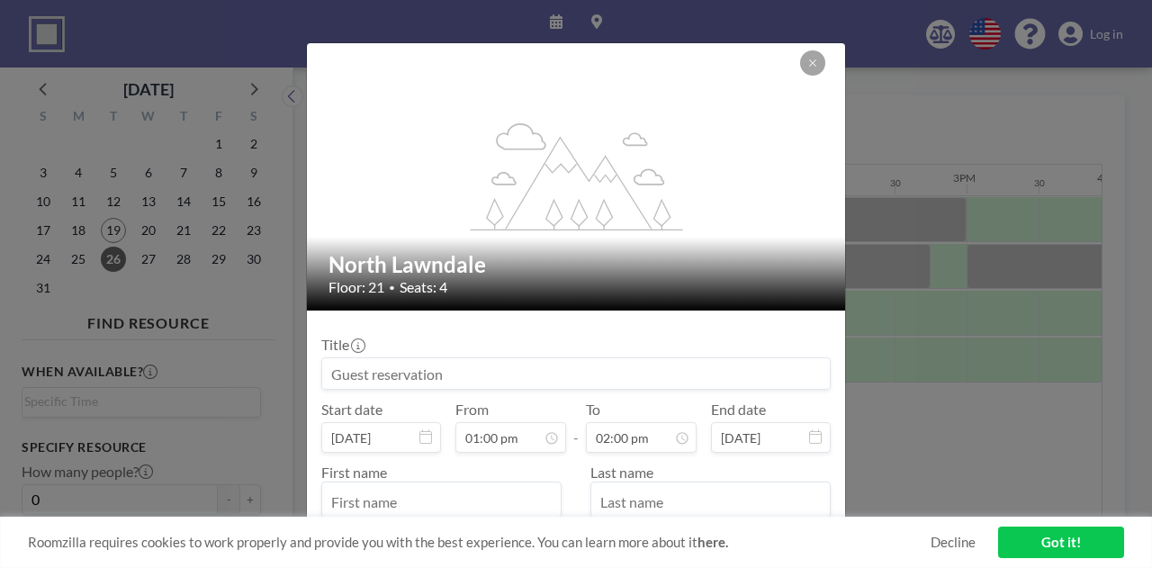
click at [486, 375] on input at bounding box center [575, 373] width 507 height 31
type input "E"
type input "C"
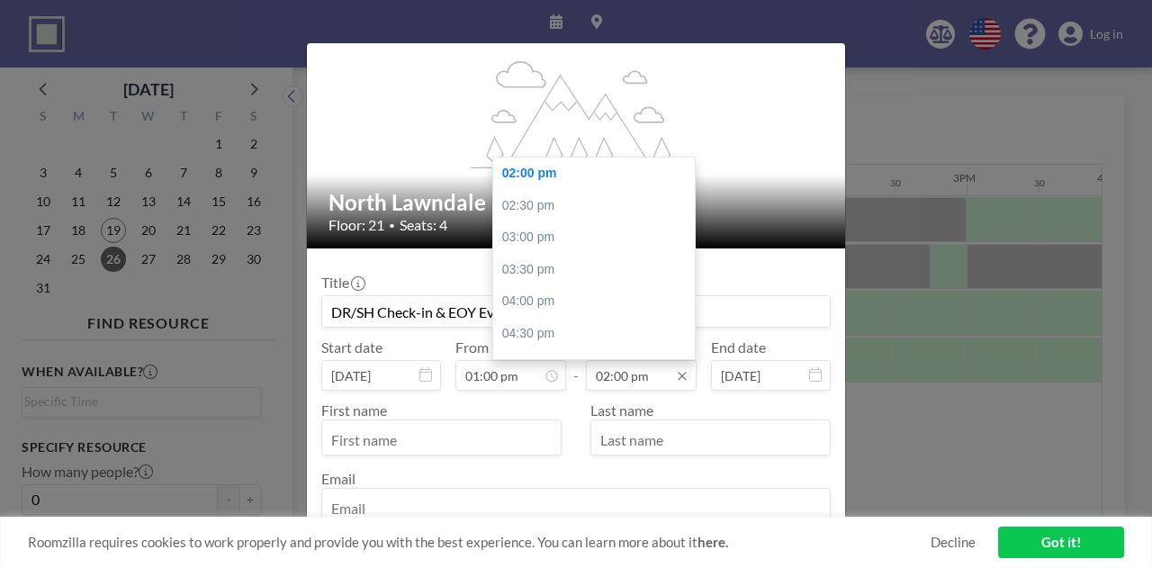
scroll to position [90, 0]
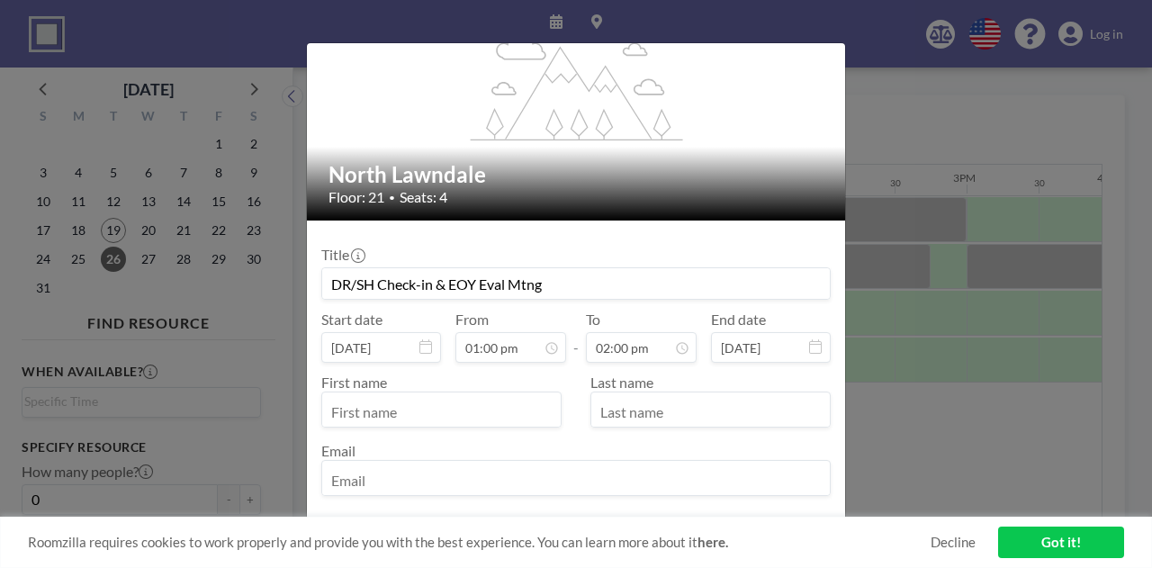
type input "DR/SH Check-in & EOY Eval Mtng"
click at [500, 413] on input "text" at bounding box center [441, 411] width 238 height 31
drag, startPoint x: 570, startPoint y: 293, endPoint x: 324, endPoint y: 283, distance: 245.8
click at [313, 282] on form "Title DR/SH Check-in & EOY Eval Mtng Start date Aug 26, 2025 From 01:00 pm - To…" at bounding box center [576, 416] width 538 height 393
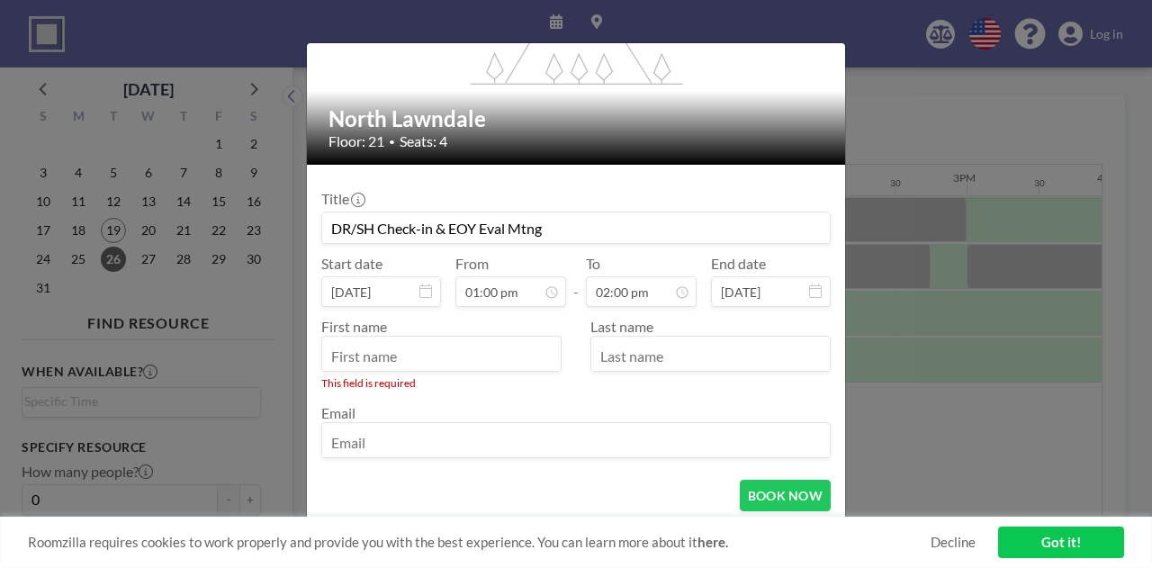
scroll to position [176, 0]
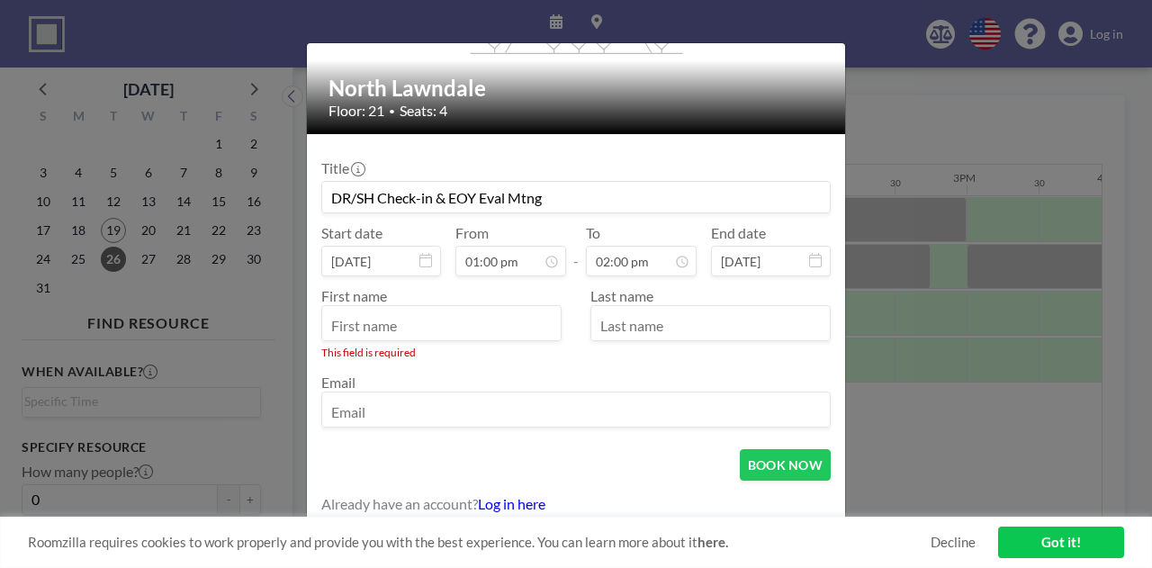
click at [382, 327] on input "text" at bounding box center [441, 325] width 238 height 31
type input "Desirae"
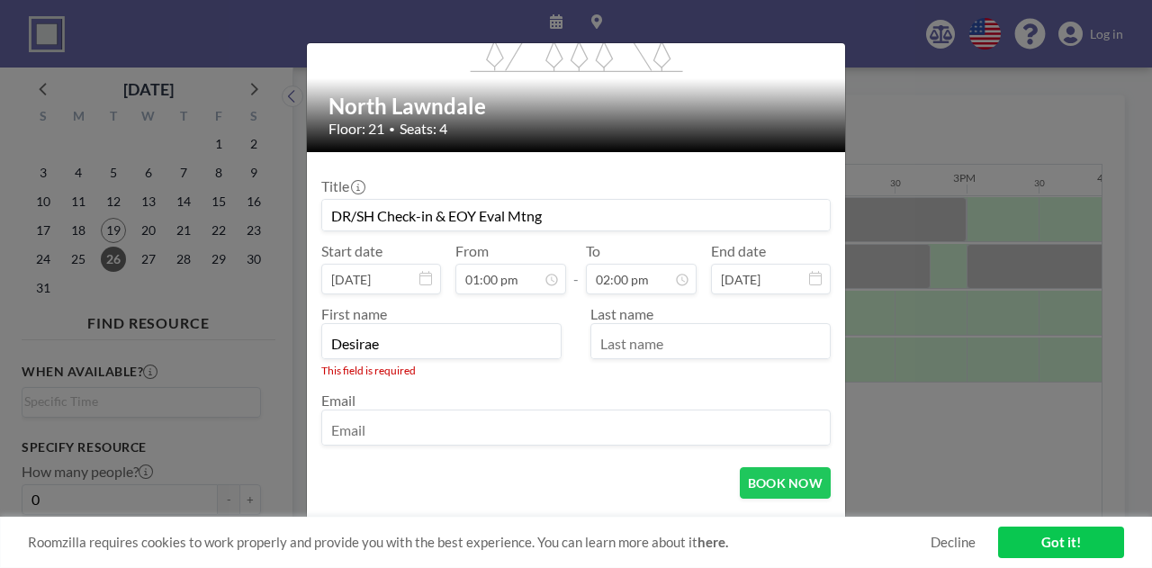
click at [603, 324] on div at bounding box center [710, 341] width 240 height 36
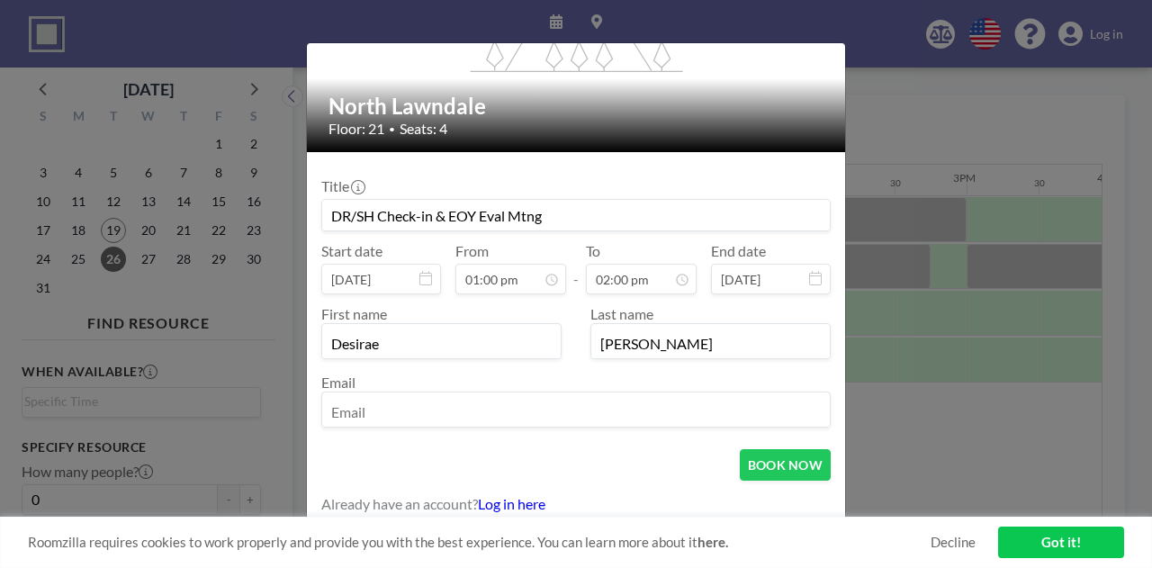
type input "[PERSON_NAME]"
click at [357, 418] on input "email" at bounding box center [575, 411] width 507 height 31
type input "[EMAIL_ADDRESS][DOMAIN_NAME]"
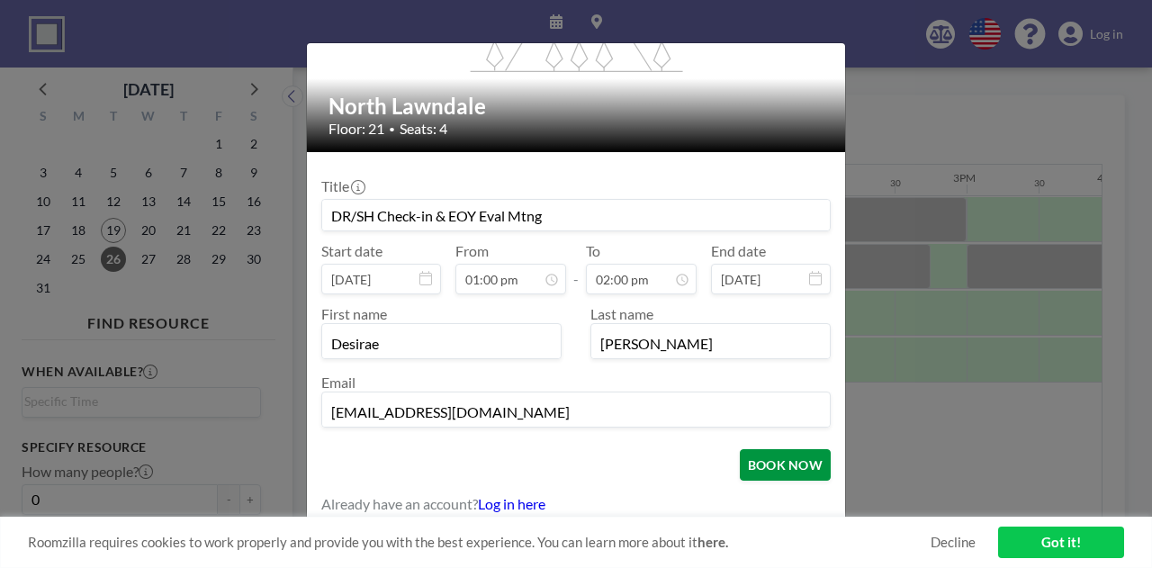
click at [778, 463] on button "BOOK NOW" at bounding box center [785, 464] width 91 height 31
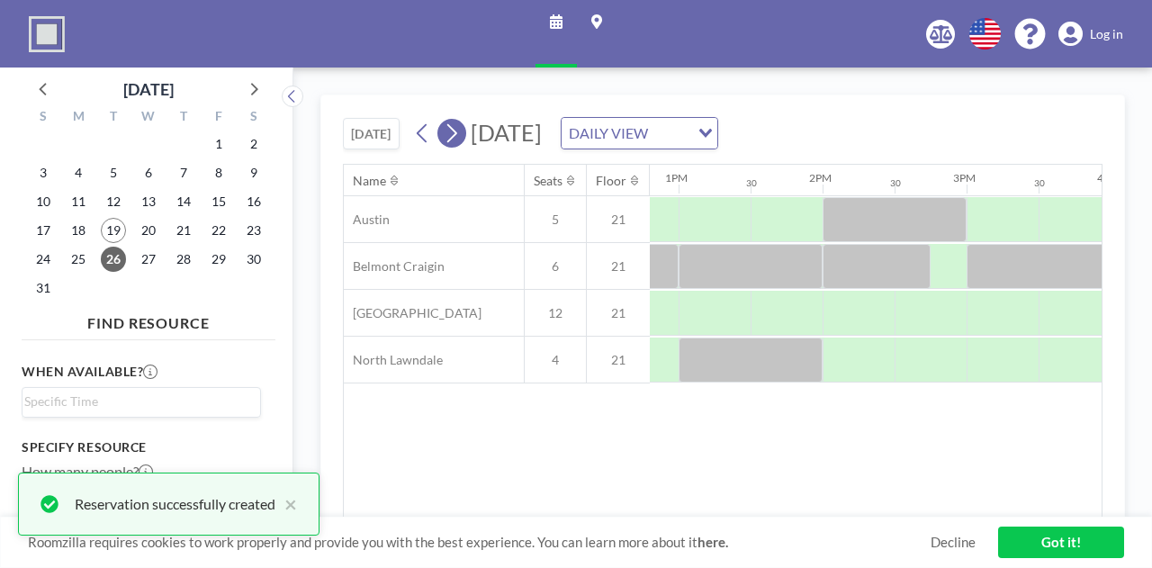
click at [453, 135] on icon at bounding box center [451, 133] width 17 height 27
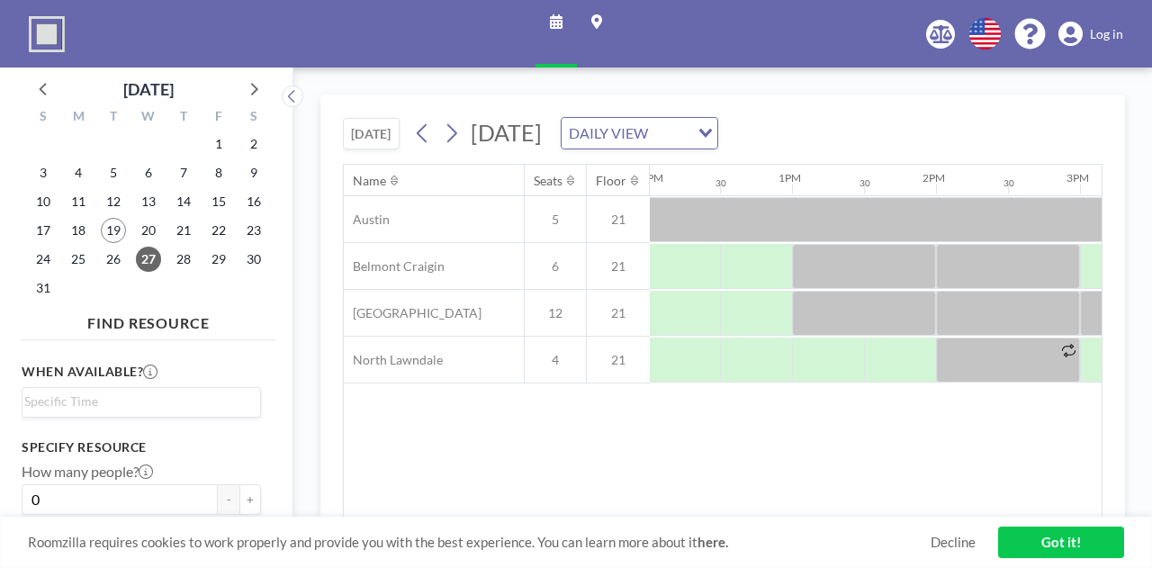
scroll to position [0, 1746]
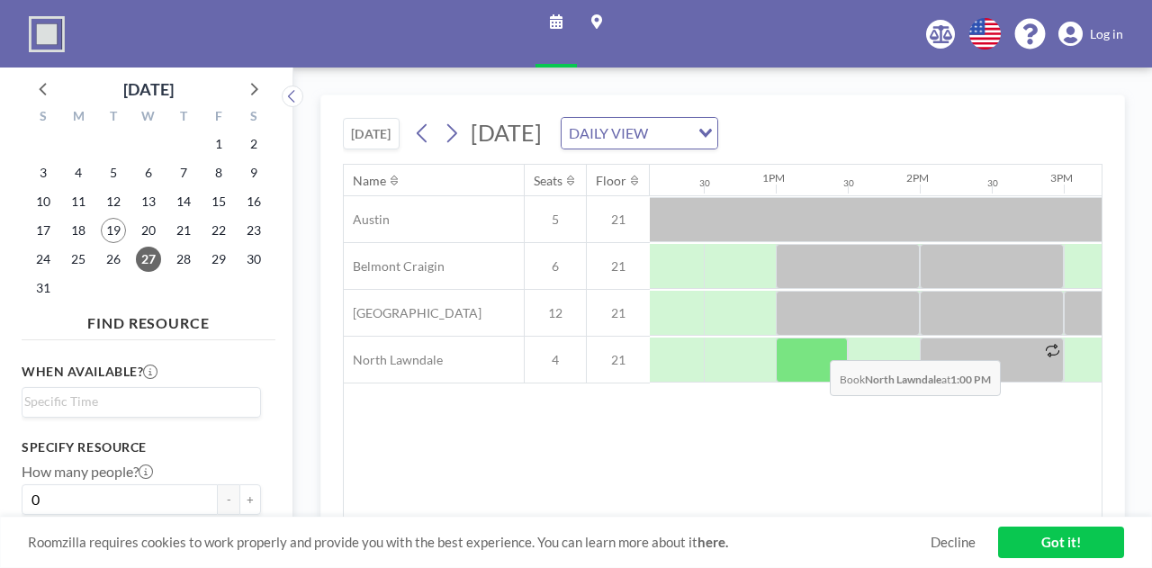
click at [815, 345] on div at bounding box center [812, 359] width 72 height 45
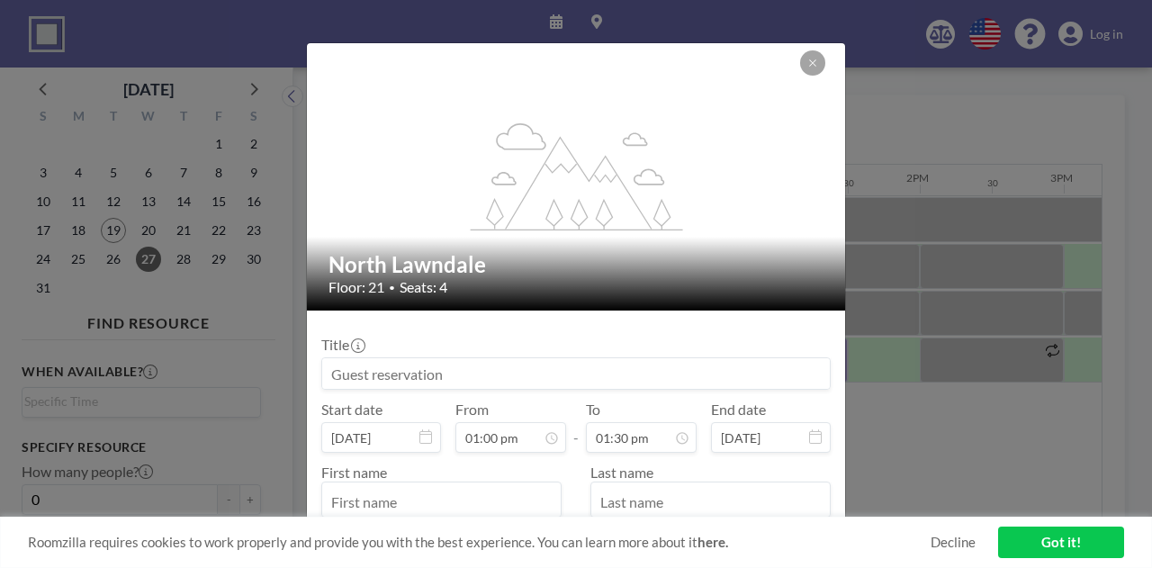
click at [415, 366] on input at bounding box center [575, 373] width 507 height 31
paste input "DR/SH Check-in & EOY Eval Mtng"
drag, startPoint x: 350, startPoint y: 373, endPoint x: 309, endPoint y: 375, distance: 41.5
click at [309, 375] on form "Title DR/SH Check-in & EOY Eval Mtng Start date Aug 27, 2025 From 01:00 pm - To…" at bounding box center [576, 497] width 538 height 375
click at [371, 375] on input "DR/SH Check-in & EOY Eval Mtng" at bounding box center [575, 373] width 507 height 31
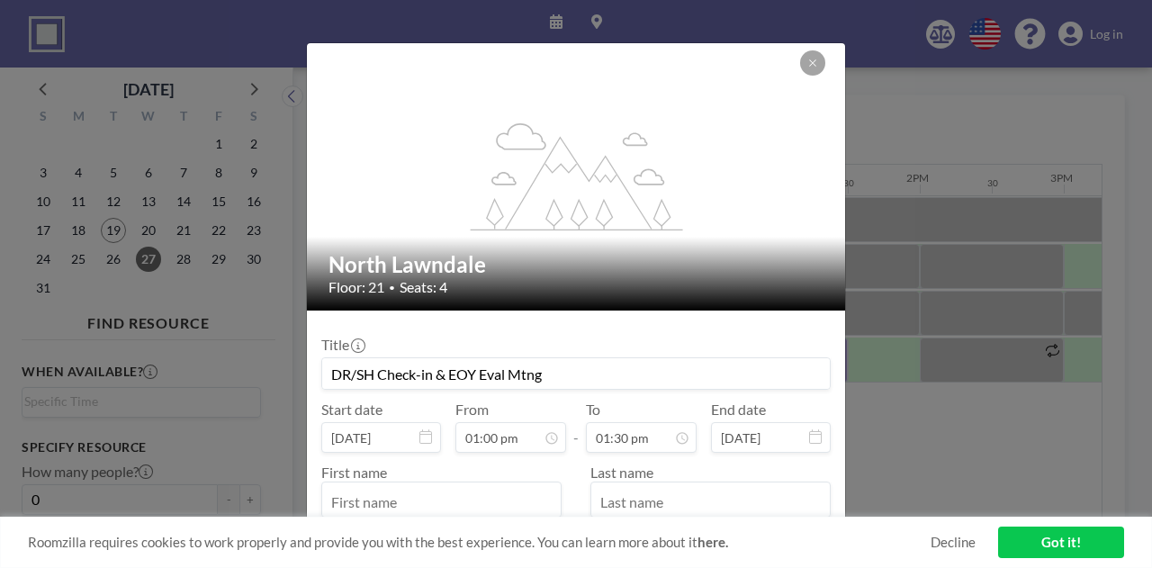
drag, startPoint x: 373, startPoint y: 375, endPoint x: 358, endPoint y: 377, distance: 14.5
click at [358, 377] on input "DR/SH Check-in & EOY Eval Mtng" at bounding box center [575, 373] width 507 height 31
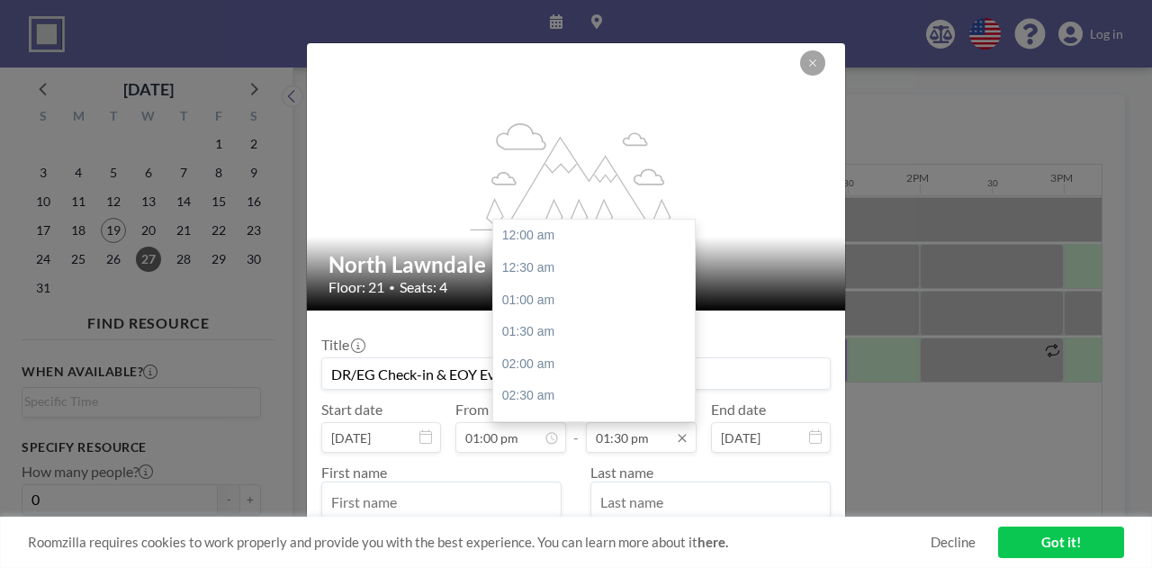
scroll to position [865, 0]
type input "DR/EG Check-in & EOY Eval Mtng"
click at [666, 444] on input "01:30 pm" at bounding box center [641, 437] width 111 height 31
click at [564, 270] on div "02:00 pm" at bounding box center [598, 268] width 211 height 32
type input "02:00 pm"
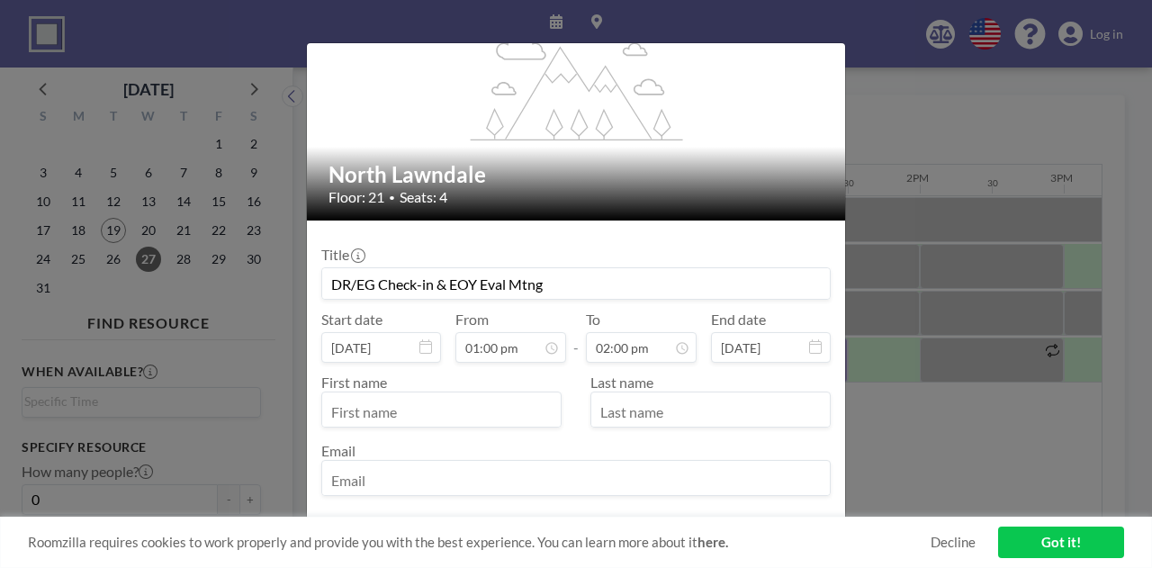
scroll to position [0, 0]
click at [401, 417] on input "text" at bounding box center [441, 411] width 238 height 31
type input "d"
type input "Desirae"
click at [650, 400] on input "text" at bounding box center [710, 411] width 238 height 31
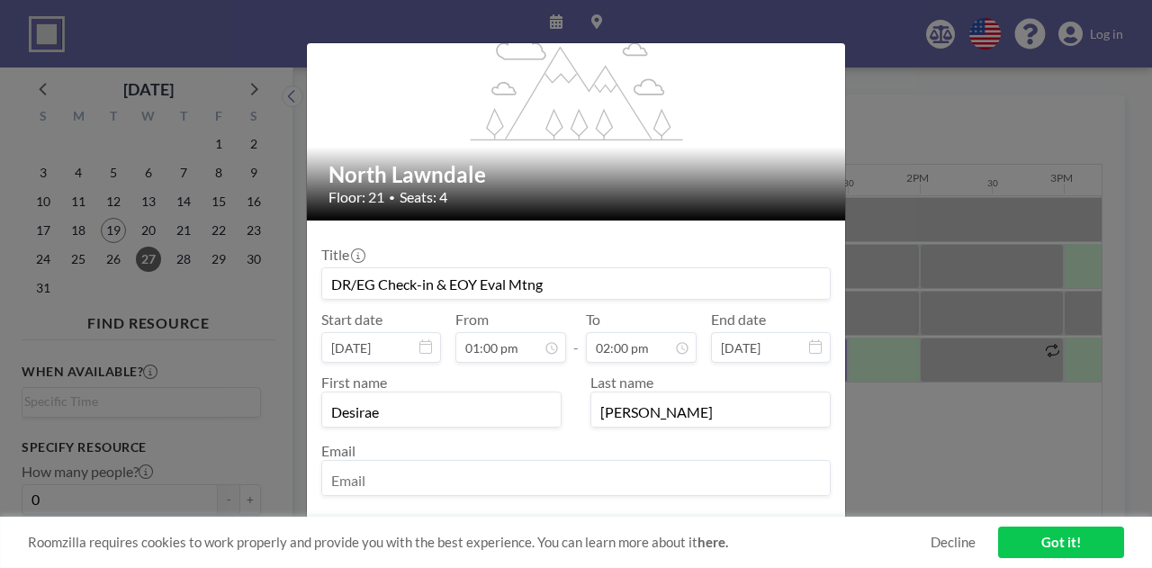
type input "[PERSON_NAME]"
click at [408, 471] on input "email" at bounding box center [575, 479] width 507 height 31
type input "[EMAIL_ADDRESS][DOMAIN_NAME]"
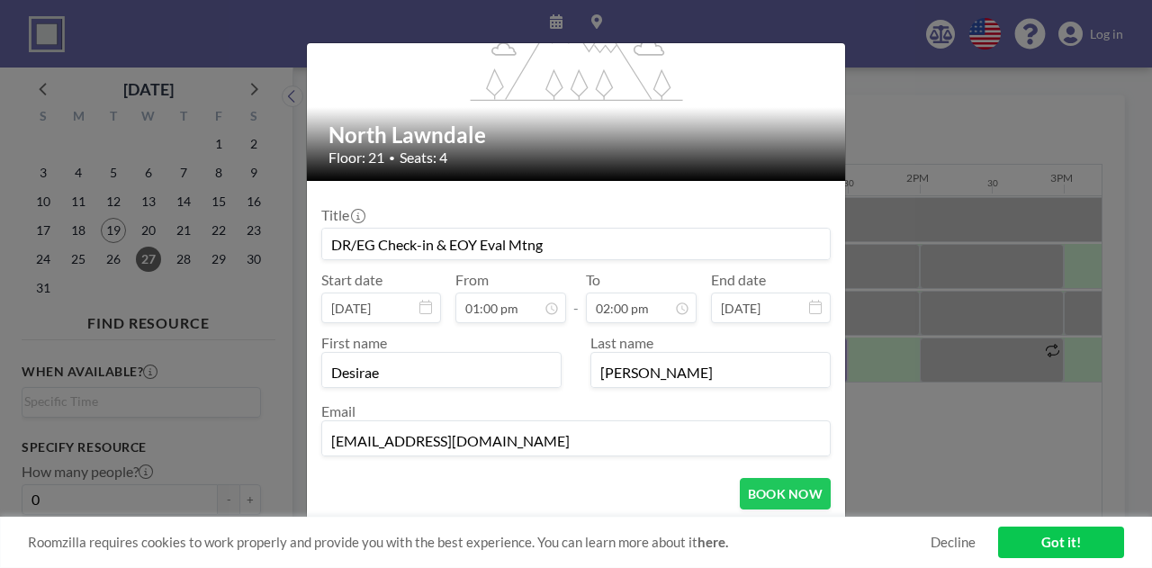
scroll to position [158, 0]
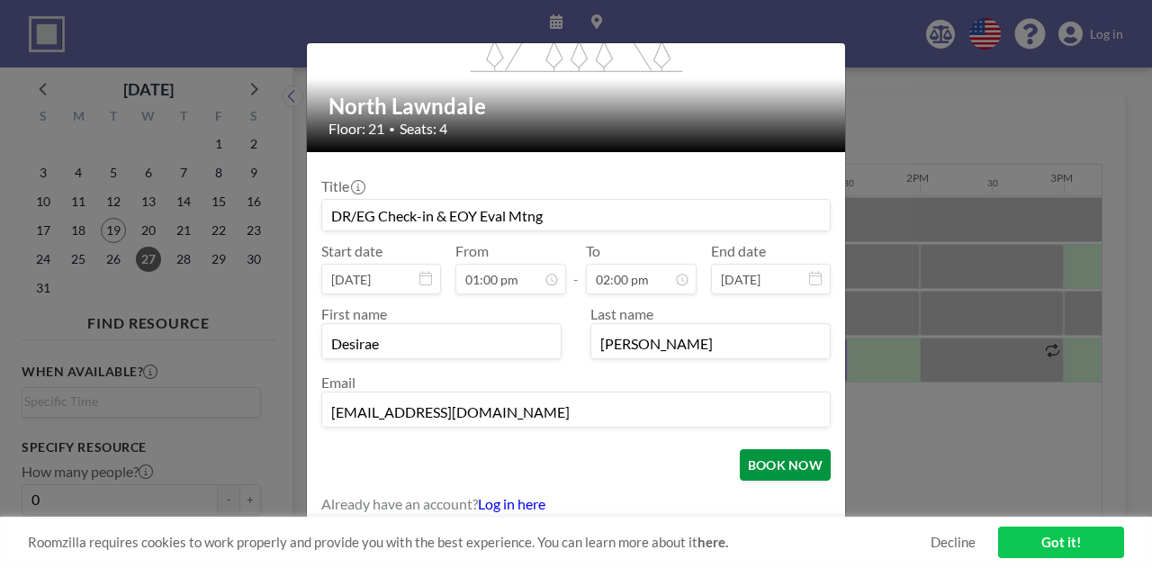
click at [754, 460] on button "BOOK NOW" at bounding box center [785, 464] width 91 height 31
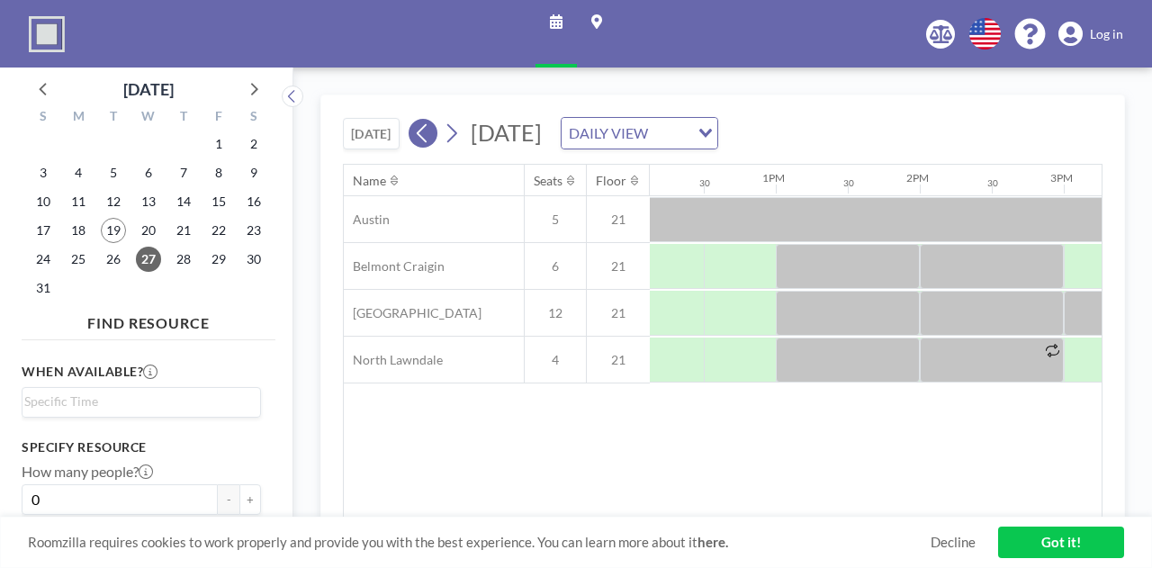
click at [426, 137] on icon at bounding box center [422, 133] width 10 height 19
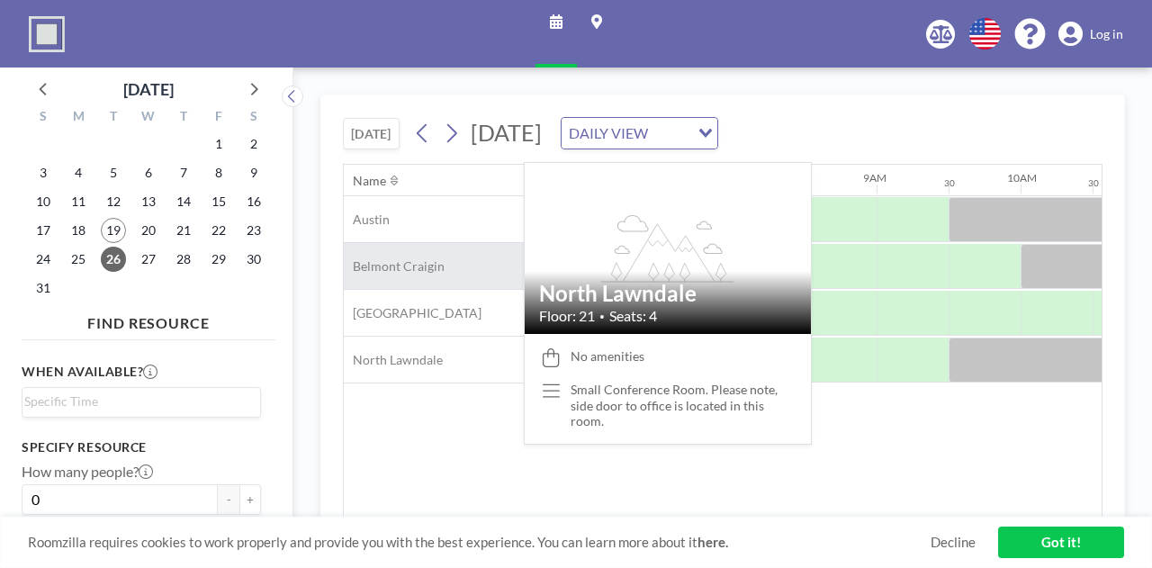
scroll to position [0, 1080]
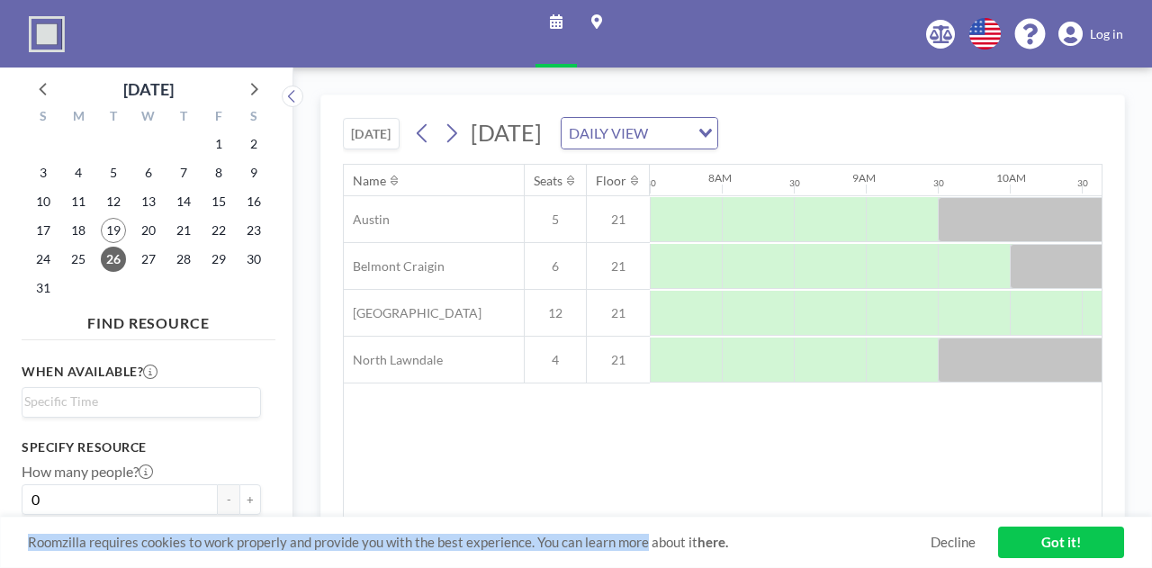
drag, startPoint x: 646, startPoint y: 519, endPoint x: 704, endPoint y: 514, distance: 57.8
click at [704, 514] on div "TODAY Tuesday, August 26, 2025 DAILY VIEW Loading... Name Seats Floor 12AM 30 1…" at bounding box center [722, 317] width 804 height 446
